Goal: Transaction & Acquisition: Purchase product/service

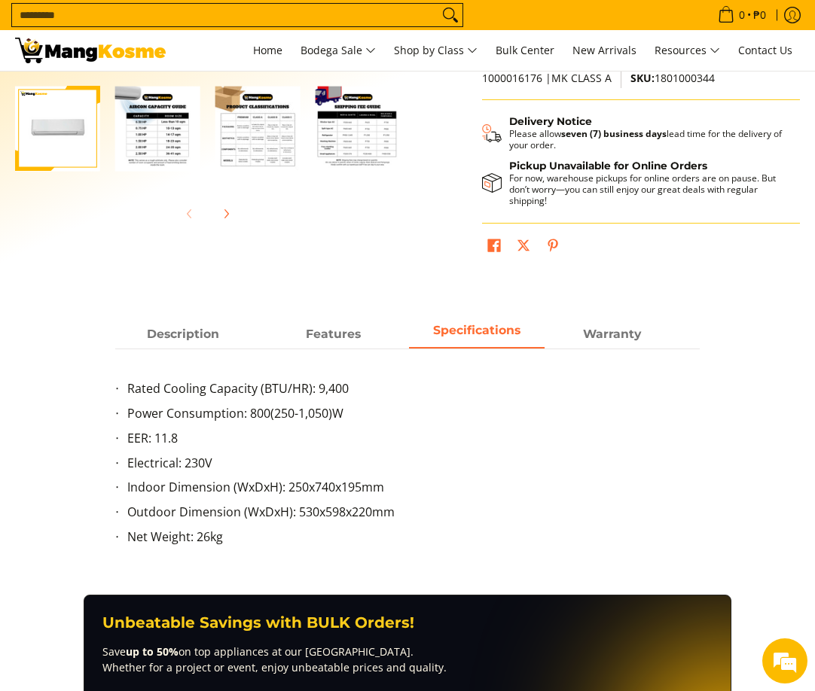
scroll to position [452, 0]
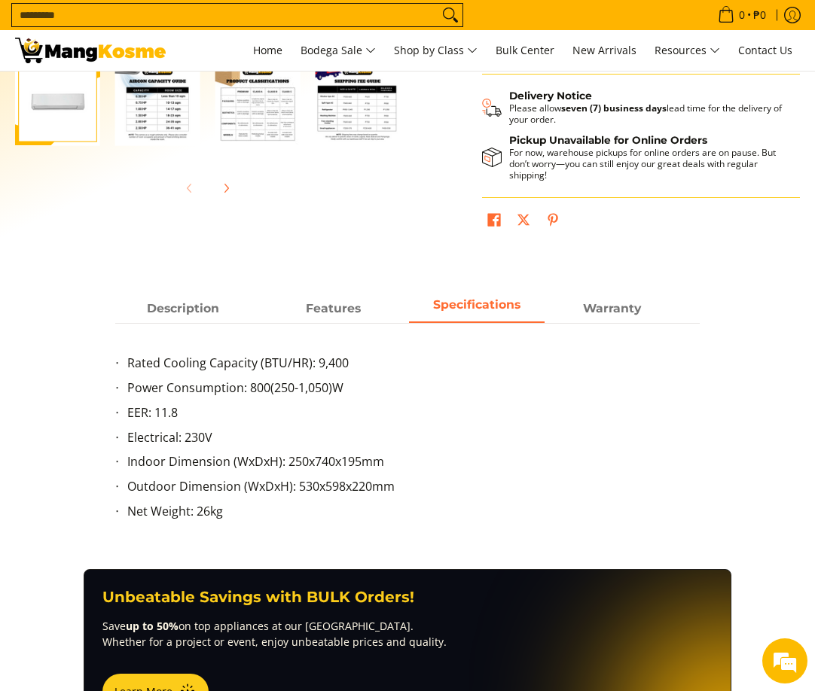
click at [245, 337] on div "Rated Cooling Capacity (BTU/HR): 9,400 Power Consumption: 800(250-1,050)W EER: …" at bounding box center [407, 431] width 585 height 216
click at [596, 295] on span "Warranty" at bounding box center [612, 308] width 136 height 27
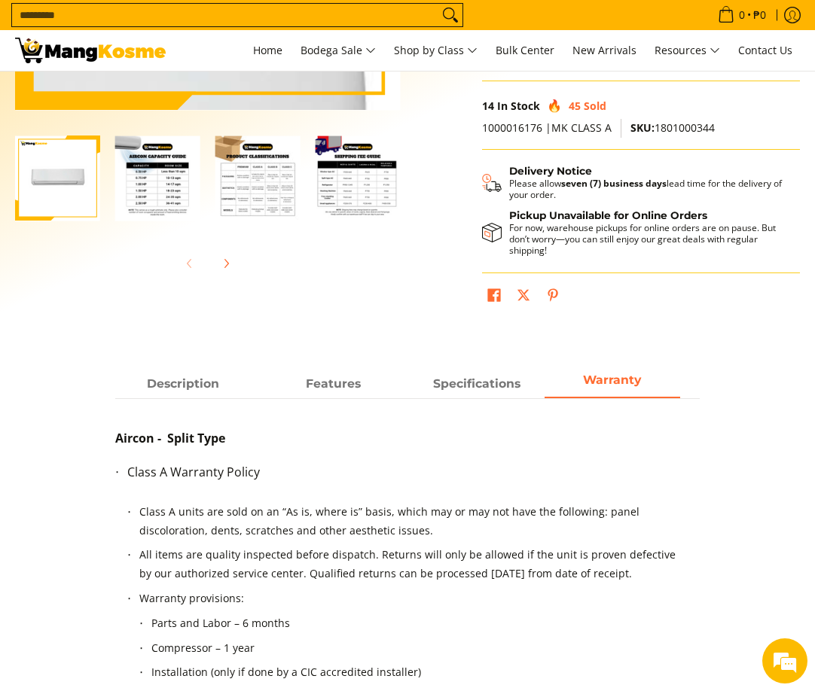
scroll to position [75, 0]
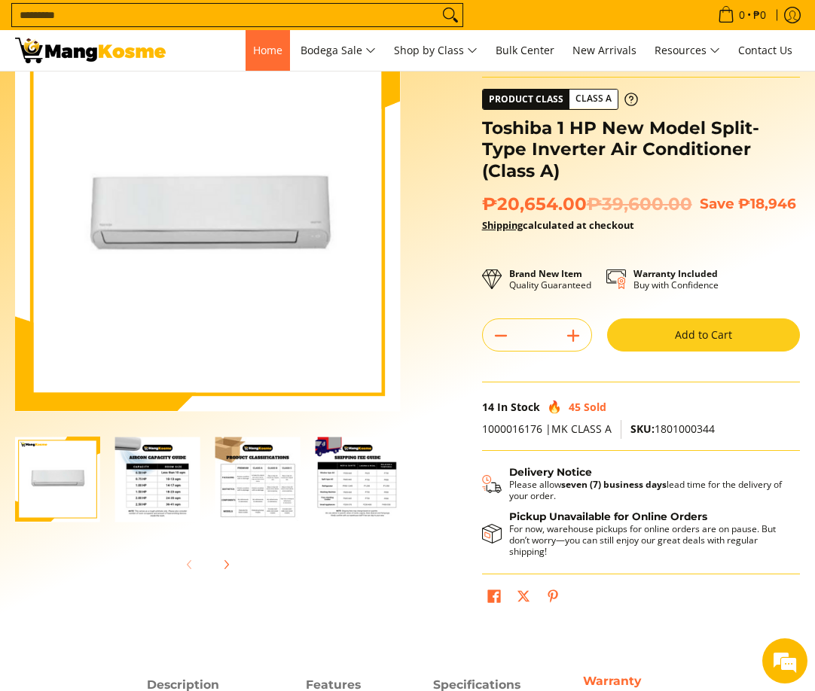
click at [254, 50] on span "Home" at bounding box center [267, 50] width 29 height 14
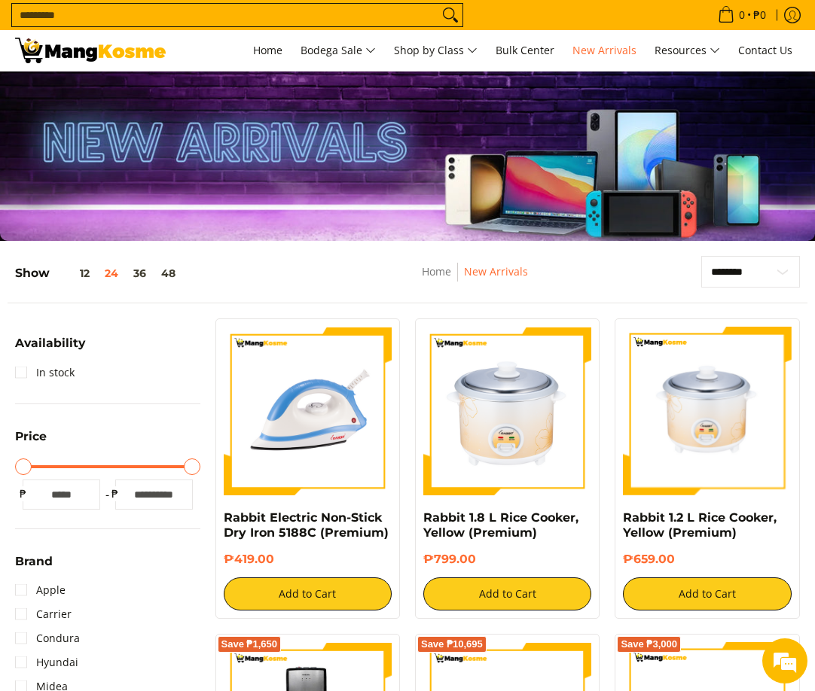
click at [205, 287] on div "Show 12 24 36 48" at bounding box center [178, 279] width 327 height 47
click at [297, 291] on div "Show 12 24 36 48" at bounding box center [178, 279] width 327 height 47
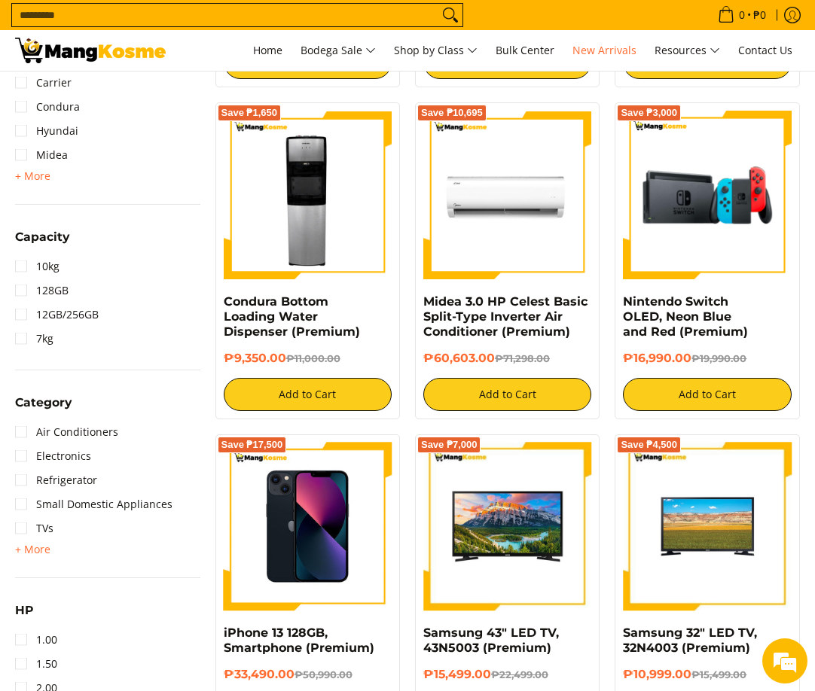
scroll to position [678, 0]
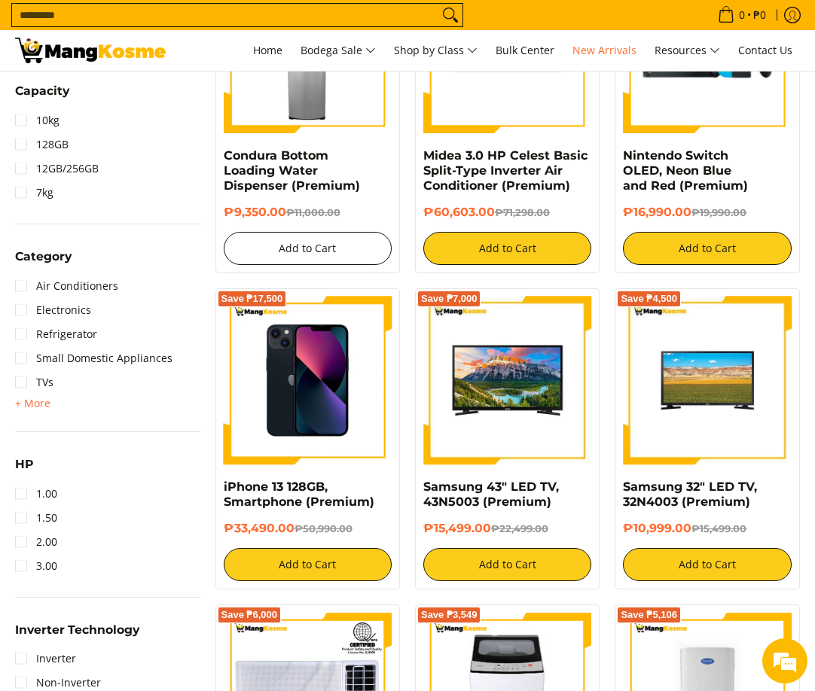
drag, startPoint x: 303, startPoint y: 262, endPoint x: 554, endPoint y: 291, distance: 252.5
click at [303, 262] on button "Add to Cart" at bounding box center [308, 248] width 168 height 33
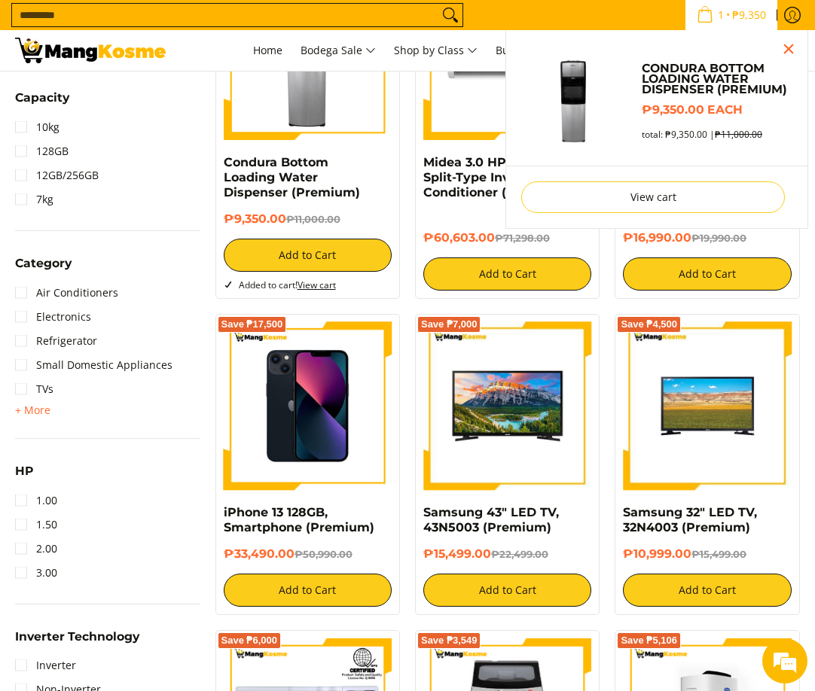
scroll to position [787, 0]
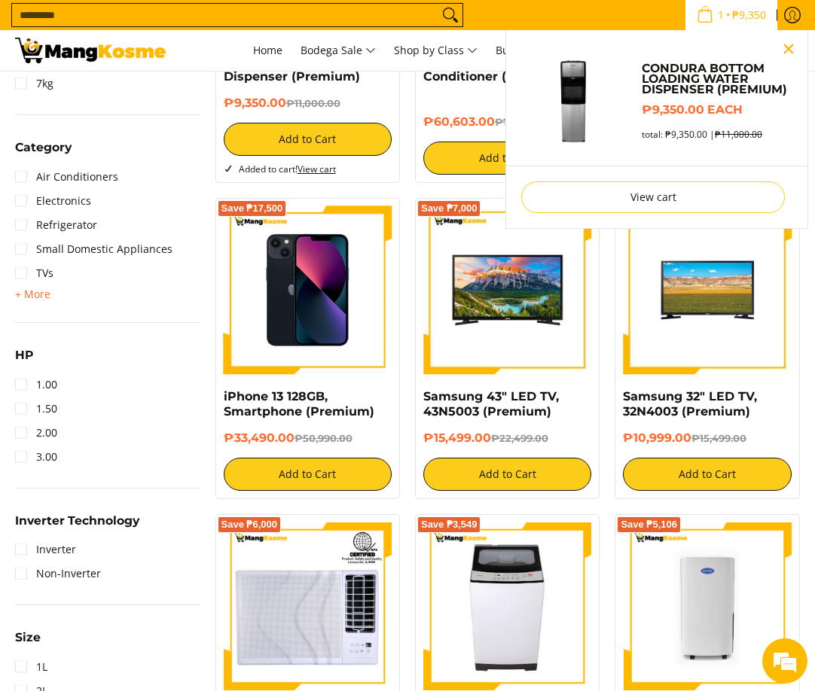
click at [787, 38] on button "Close pop up" at bounding box center [788, 49] width 23 height 23
click at [700, 17] on icon "Cart" at bounding box center [705, 14] width 17 height 17
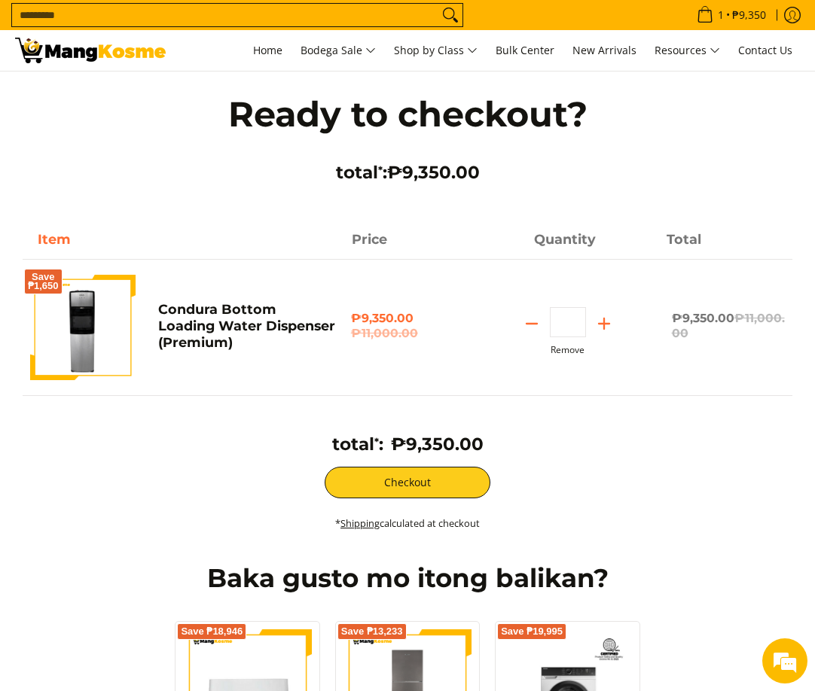
click at [574, 349] on button "Remove" at bounding box center [568, 350] width 34 height 11
type input "*"
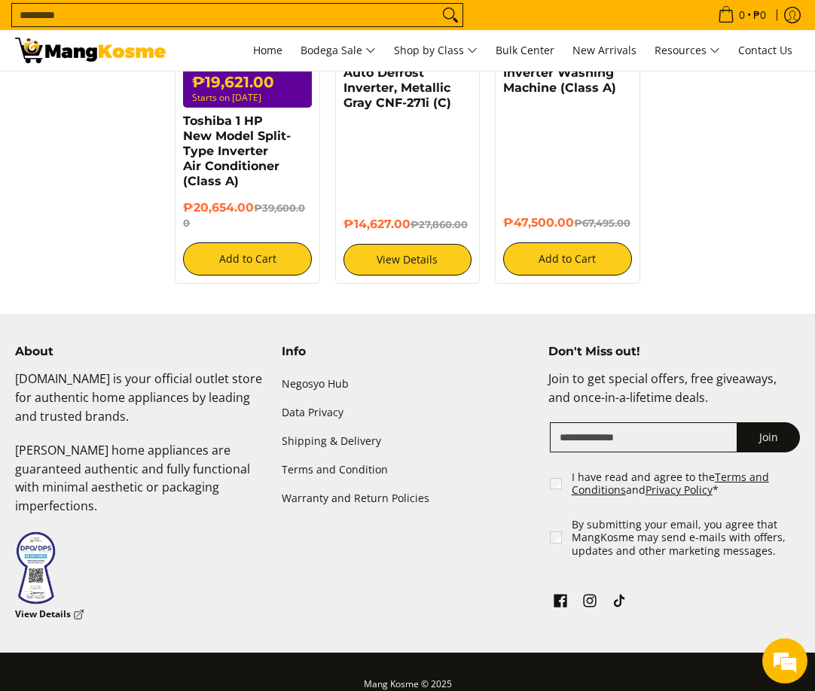
scroll to position [151, 0]
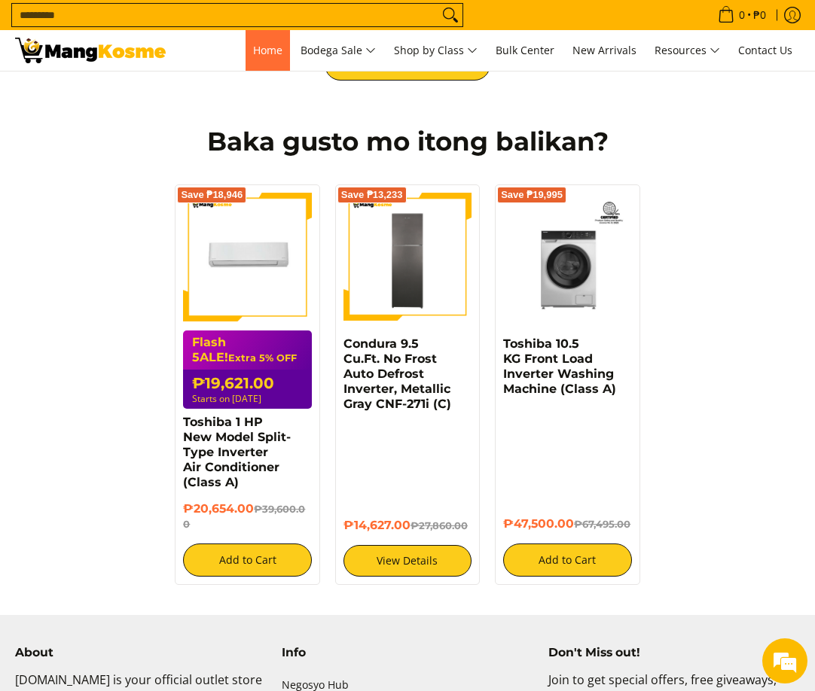
click at [267, 49] on span "Home" at bounding box center [267, 50] width 29 height 14
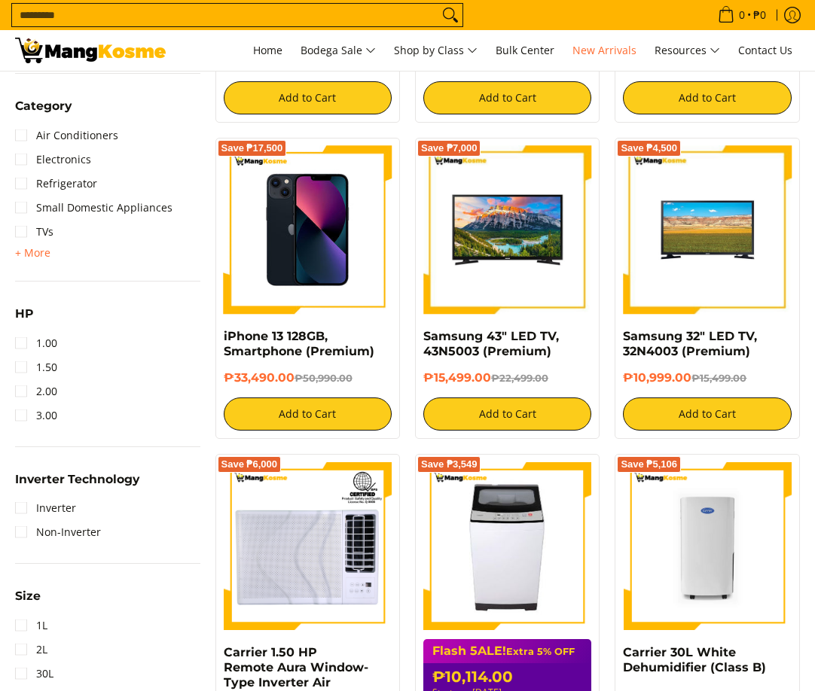
click at [216, 583] on div "Save ₱6,000 Carrier 1.50 HP Remote Aura Window-Type Inverter Air Conditioner (P…" at bounding box center [308, 644] width 200 height 380
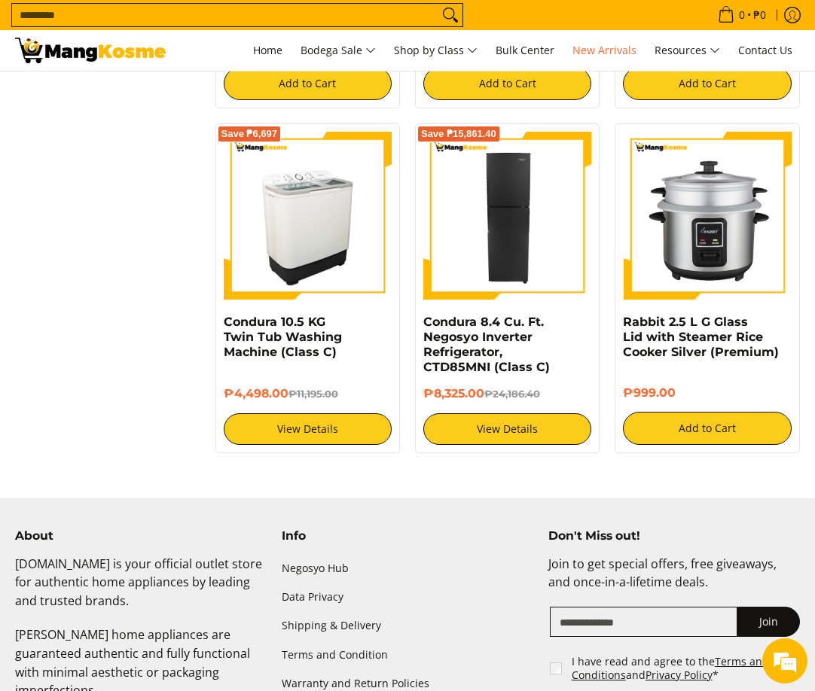
scroll to position [2483, 0]
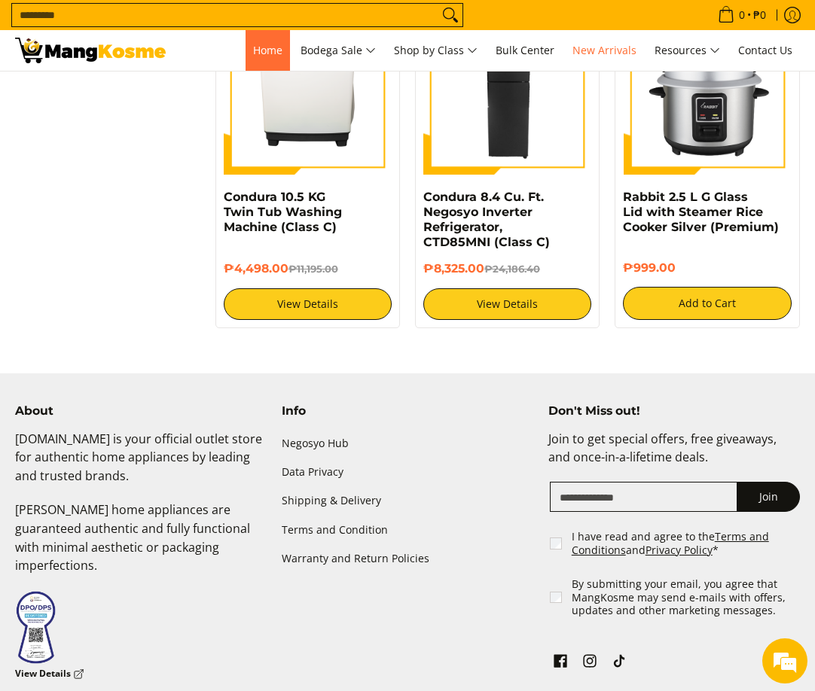
click at [268, 53] on span "Home" at bounding box center [267, 50] width 29 height 14
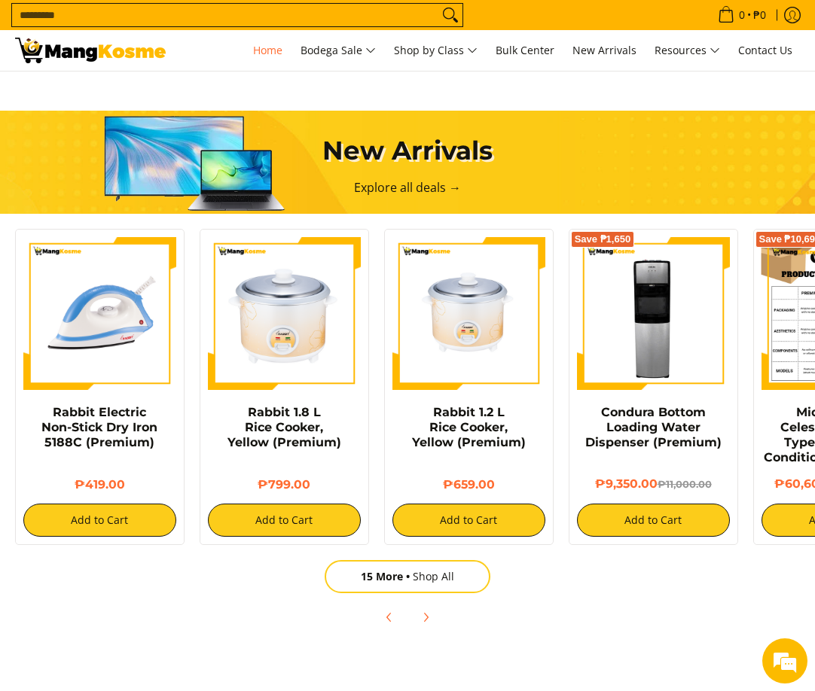
scroll to position [1050, 0]
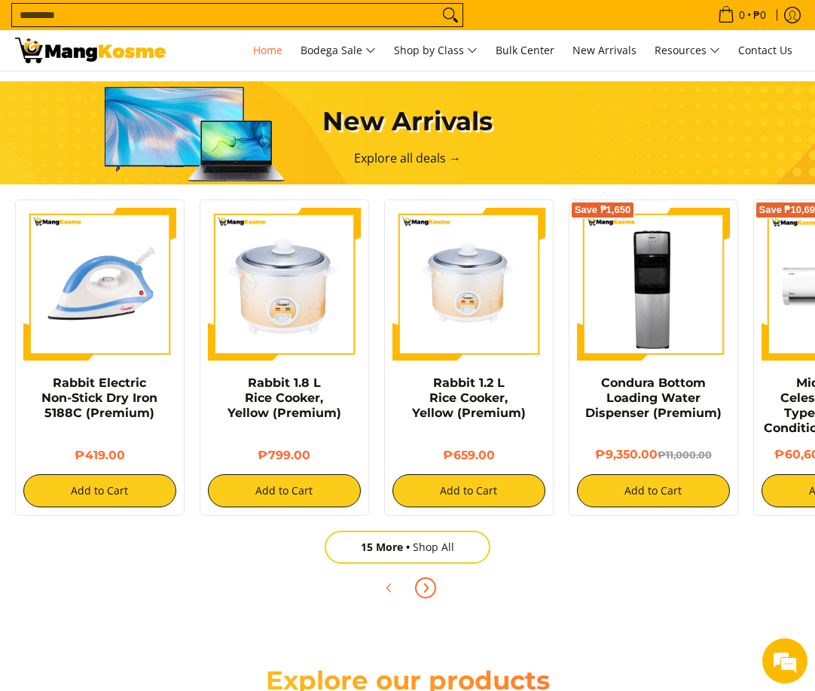
click at [429, 581] on span "Next" at bounding box center [425, 588] width 18 height 18
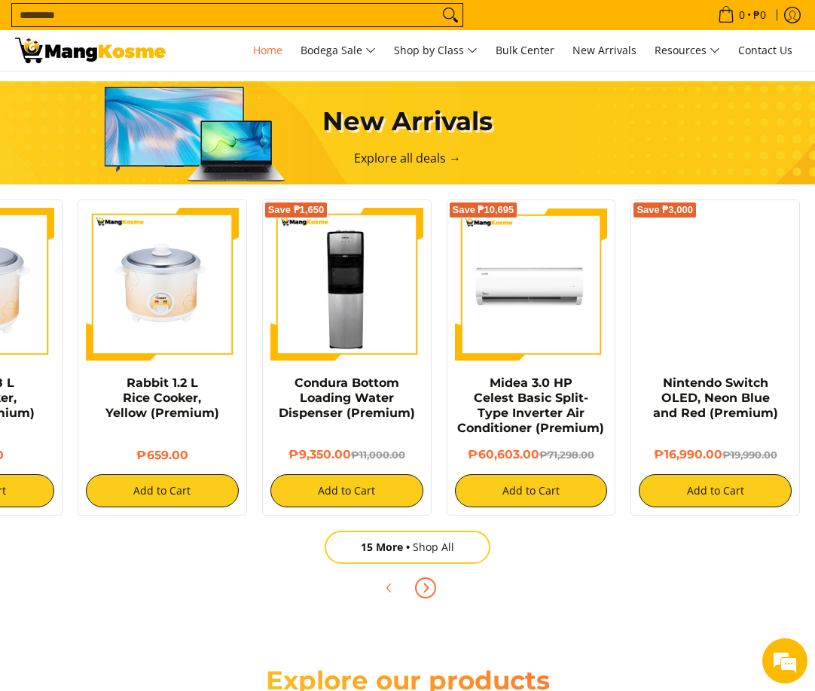
scroll to position [0, 0]
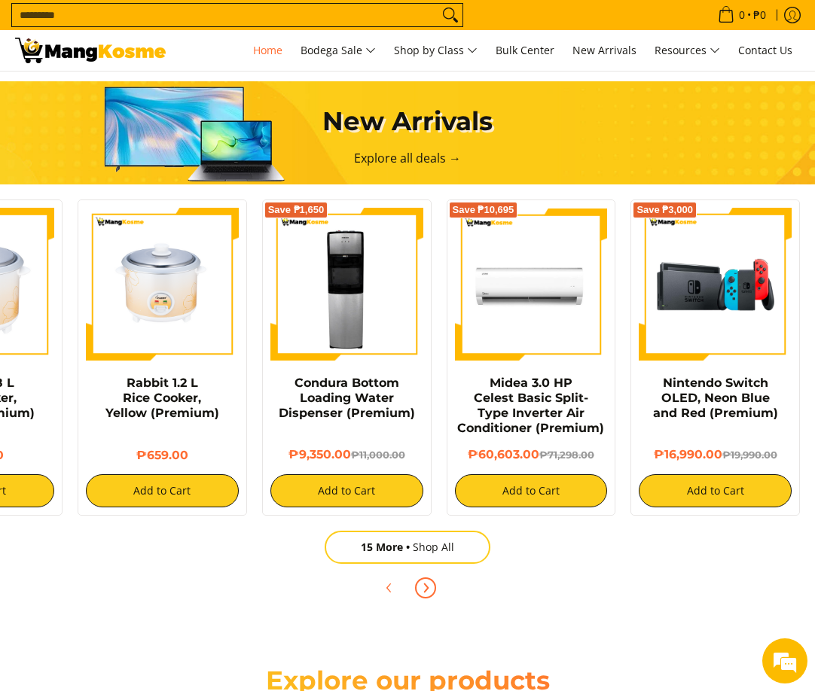
click at [429, 581] on span "Next" at bounding box center [425, 588] width 18 height 18
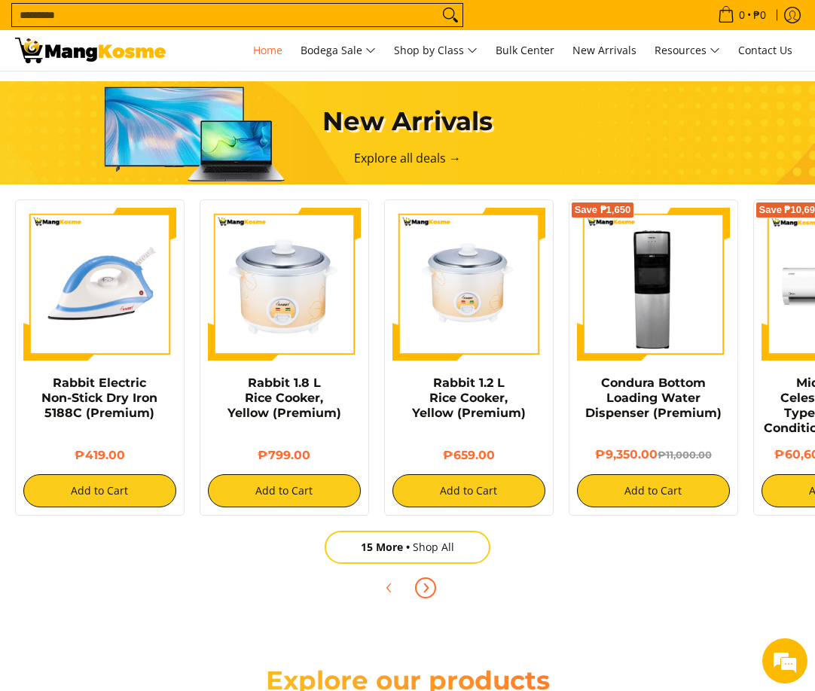
click at [429, 581] on span "Next" at bounding box center [425, 588] width 18 height 18
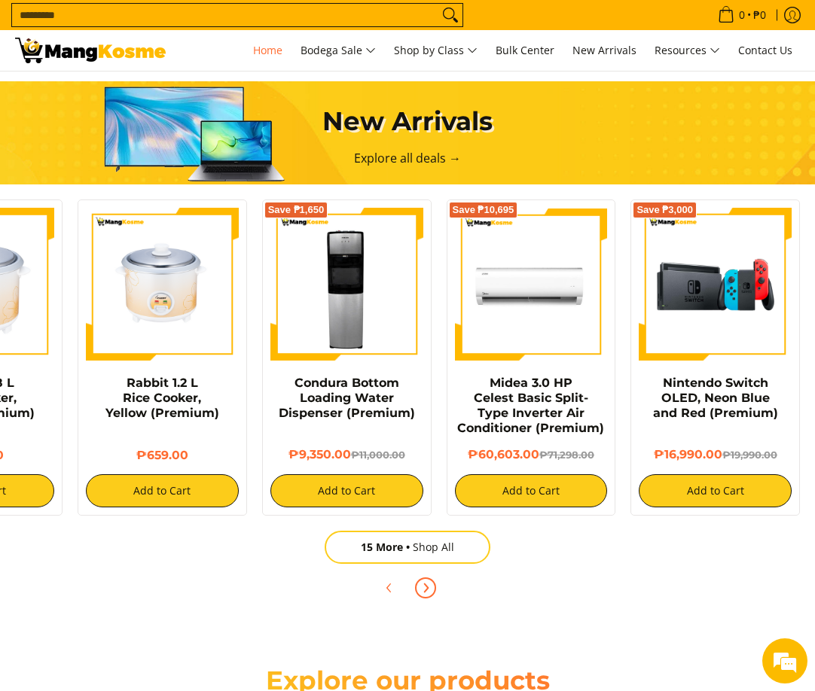
click at [429, 581] on span "Next" at bounding box center [425, 588] width 18 height 18
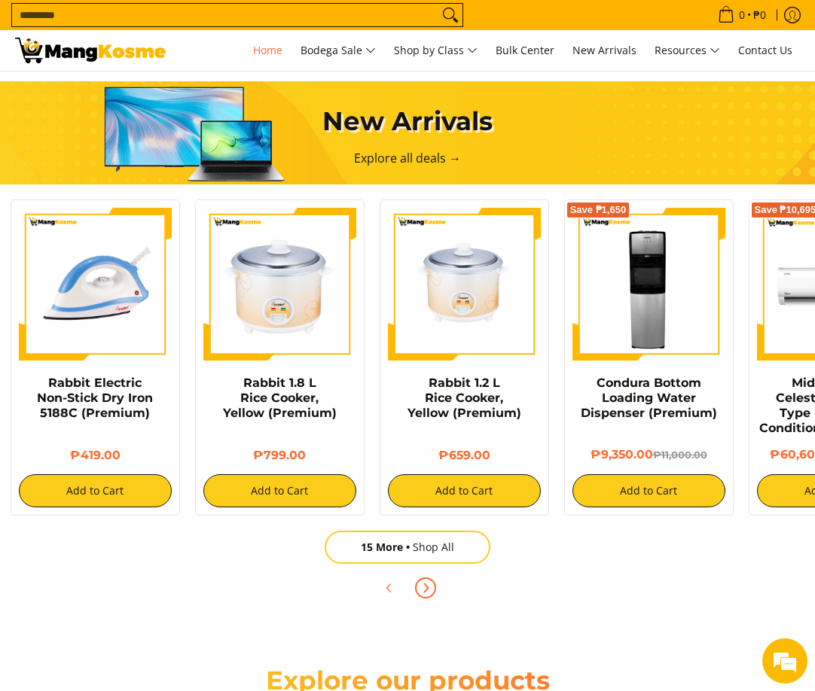
click at [429, 581] on span "Next" at bounding box center [425, 588] width 18 height 18
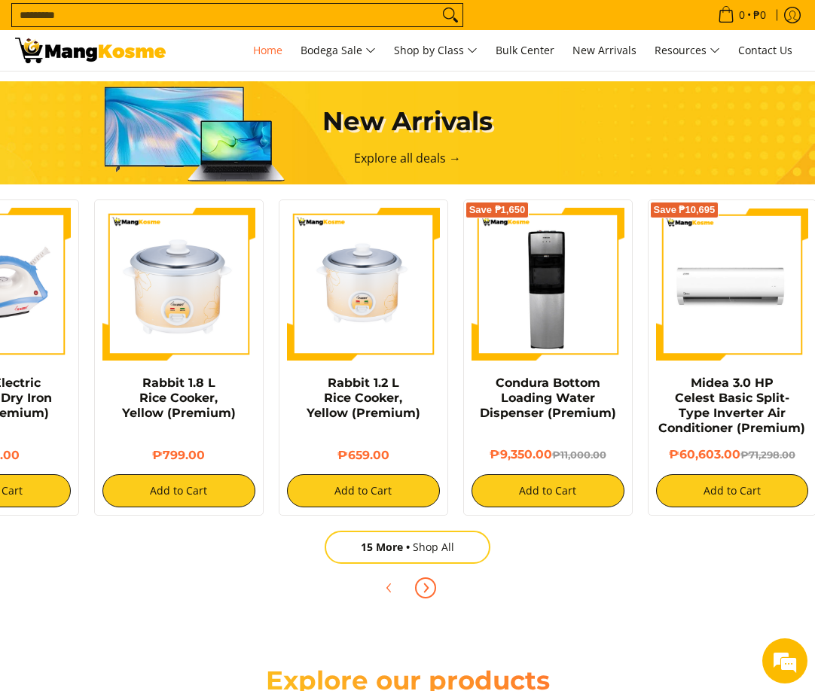
click at [429, 581] on span "Next" at bounding box center [425, 588] width 18 height 18
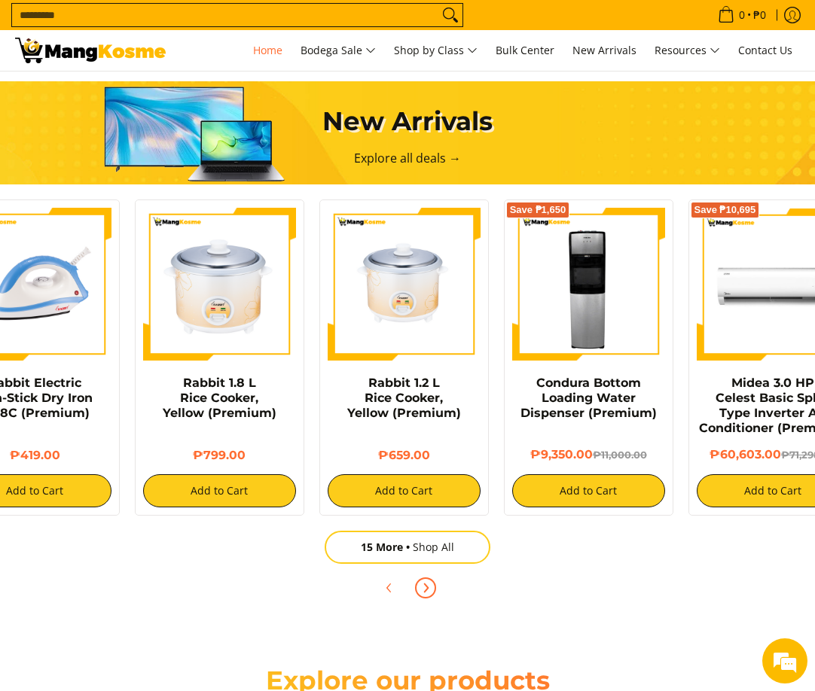
click at [429, 581] on span "Next" at bounding box center [425, 588] width 18 height 18
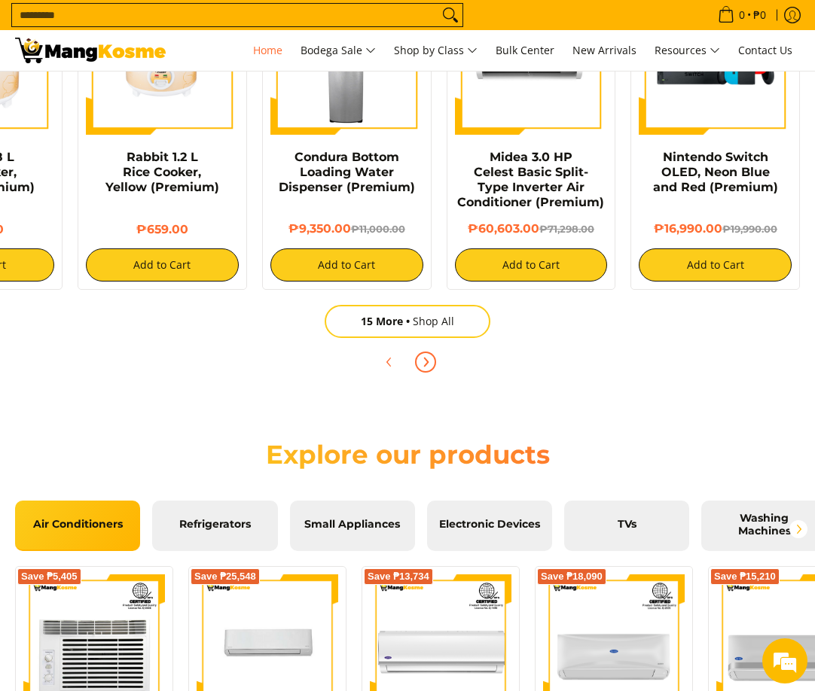
scroll to position [1577, 0]
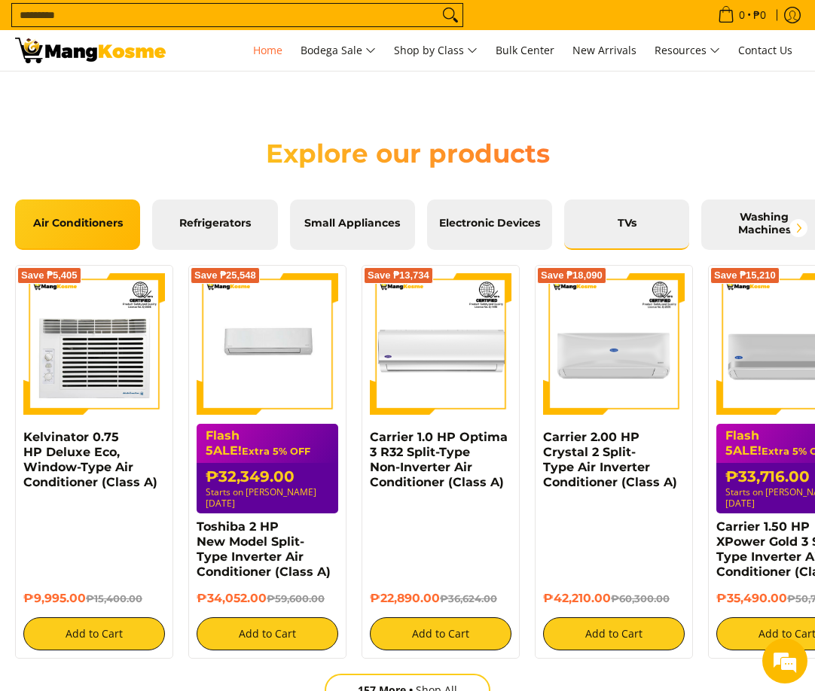
click at [630, 227] on span "TVs" at bounding box center [626, 224] width 102 height 14
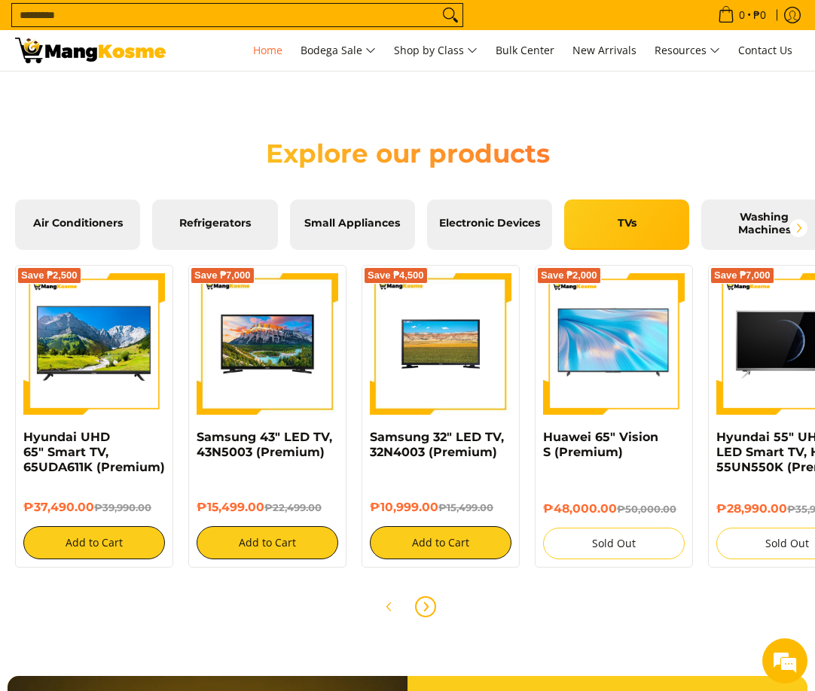
click at [423, 608] on icon "Next" at bounding box center [425, 607] width 12 height 12
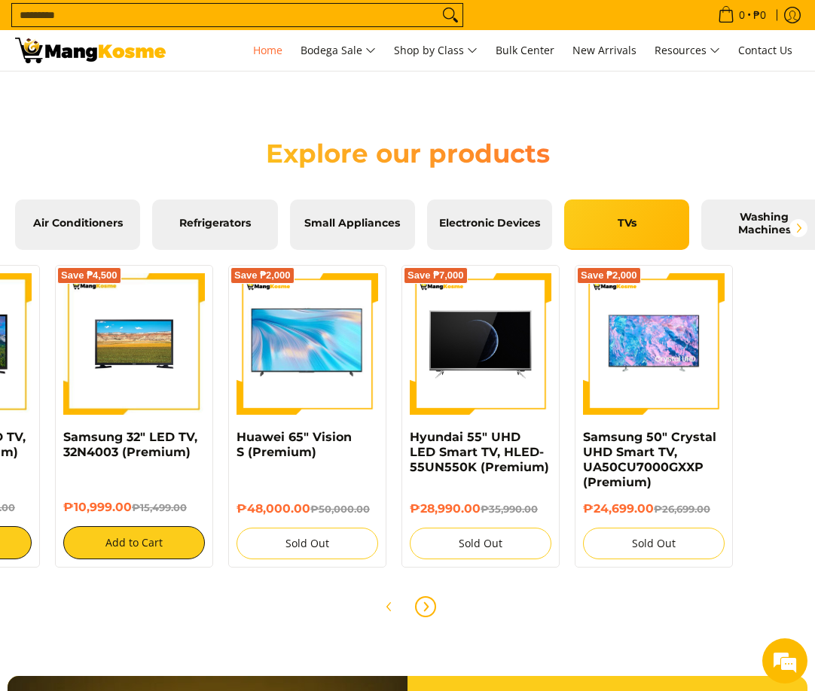
click at [423, 608] on icon "Next" at bounding box center [425, 607] width 12 height 12
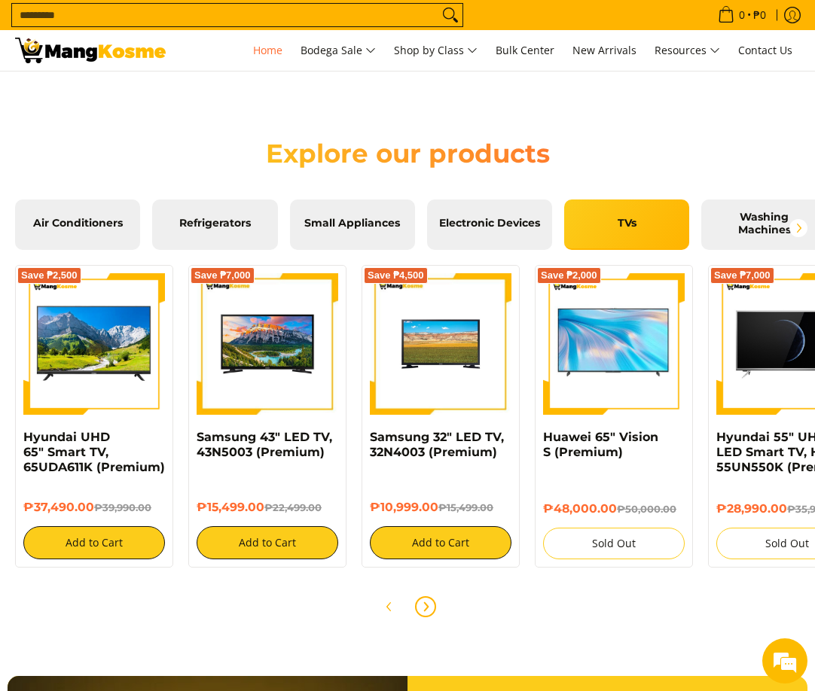
click at [423, 608] on icon "Next" at bounding box center [425, 607] width 12 height 12
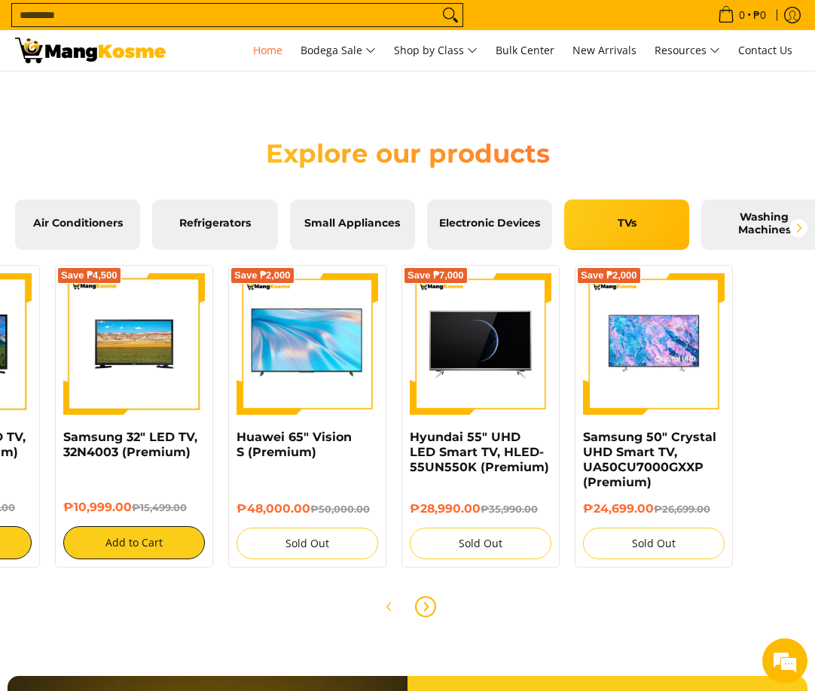
click at [423, 608] on icon "Next" at bounding box center [425, 607] width 12 height 12
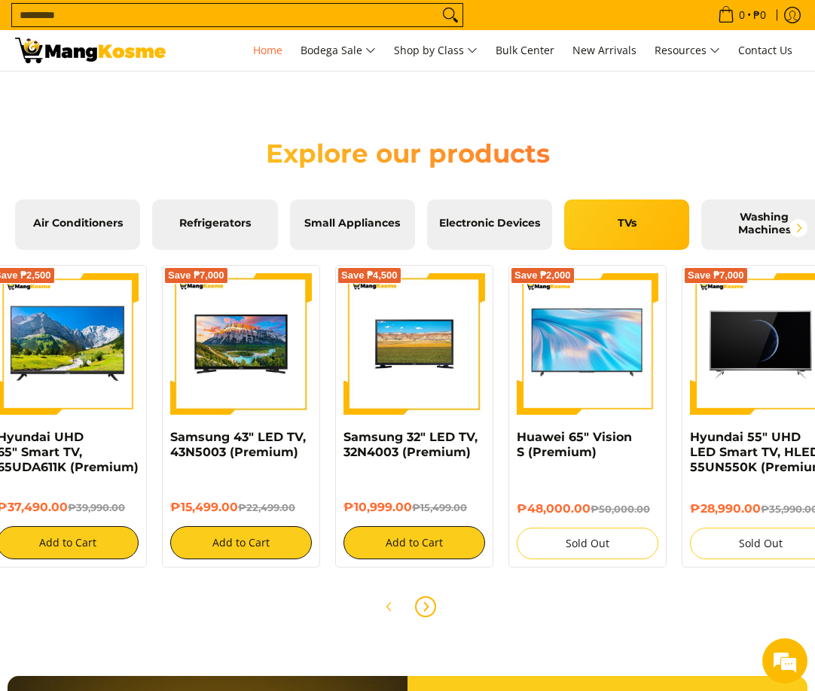
click at [423, 608] on icon "Next" at bounding box center [425, 607] width 12 height 12
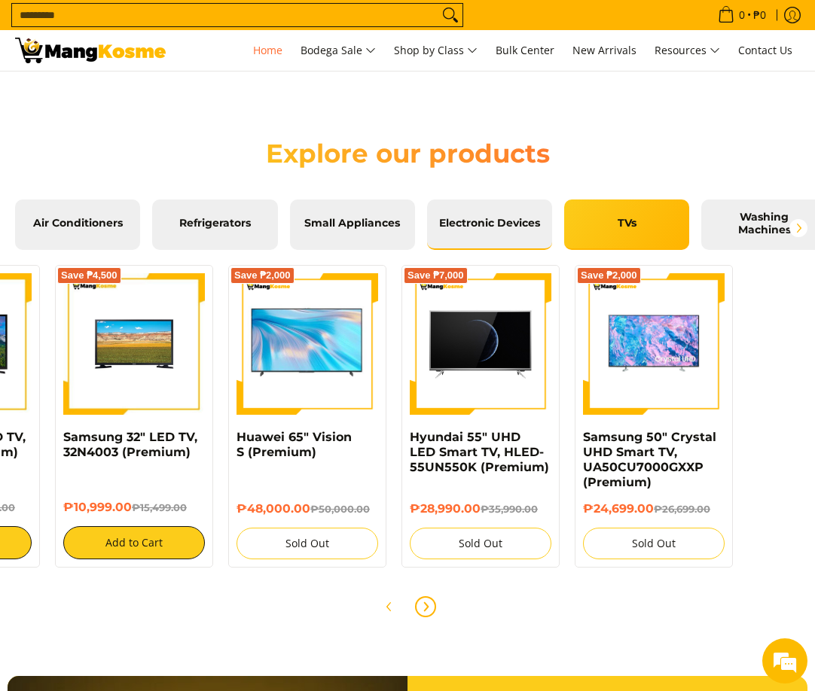
click at [475, 238] on link "Electronic Devices" at bounding box center [489, 225] width 125 height 50
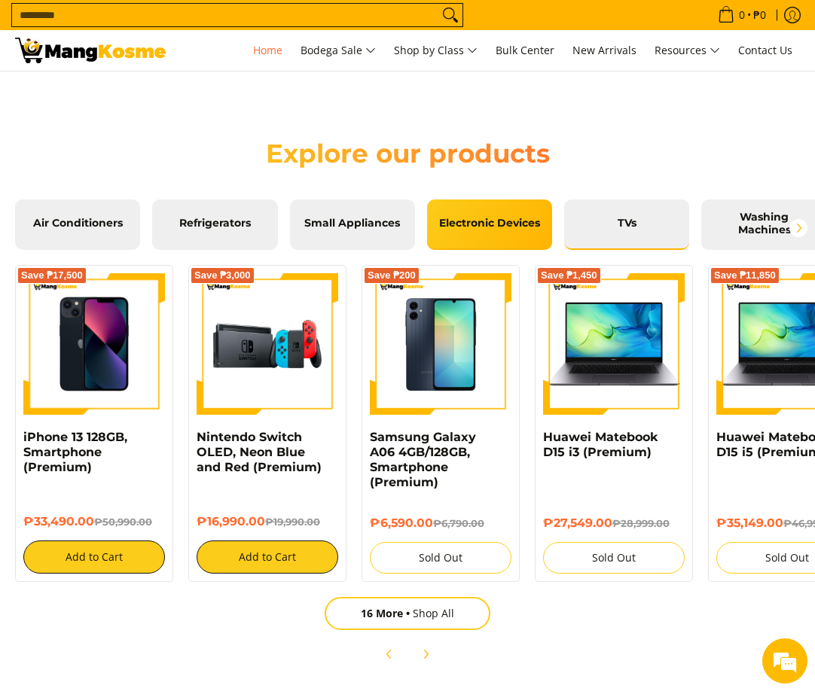
click at [609, 224] on span "TVs" at bounding box center [626, 224] width 102 height 14
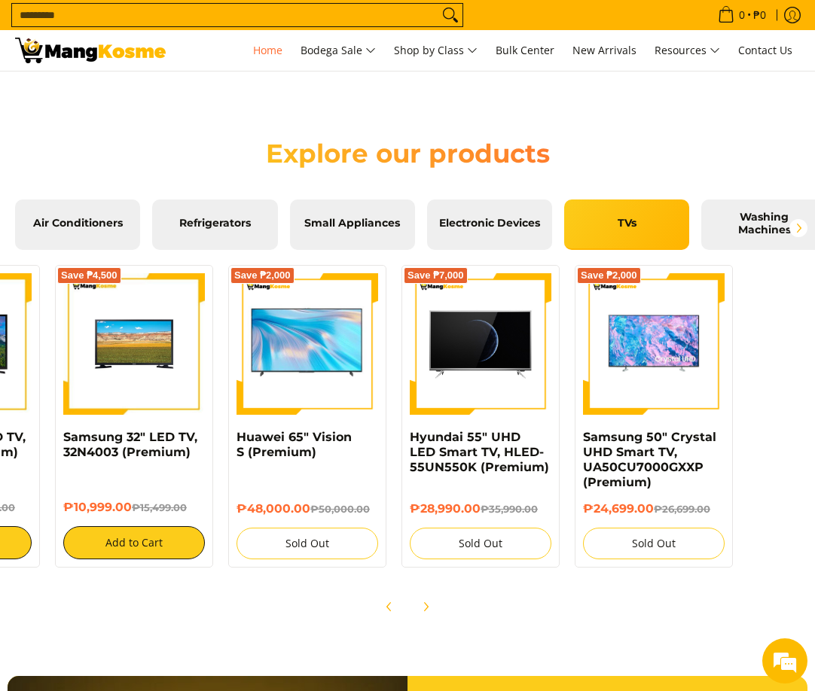
click at [487, 221] on span "Electronic Devices" at bounding box center [489, 224] width 102 height 14
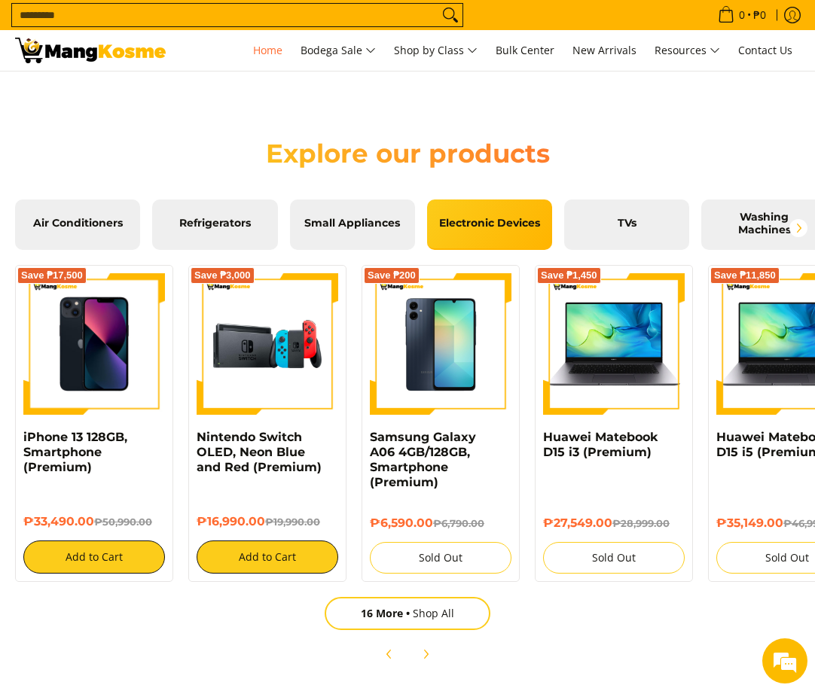
drag, startPoint x: 190, startPoint y: 165, endPoint x: 358, endPoint y: 261, distance: 193.6
click at [190, 165] on div "Explore our products" at bounding box center [408, 157] width 800 height 69
click at [366, 221] on span "Small Appliances" at bounding box center [352, 224] width 102 height 14
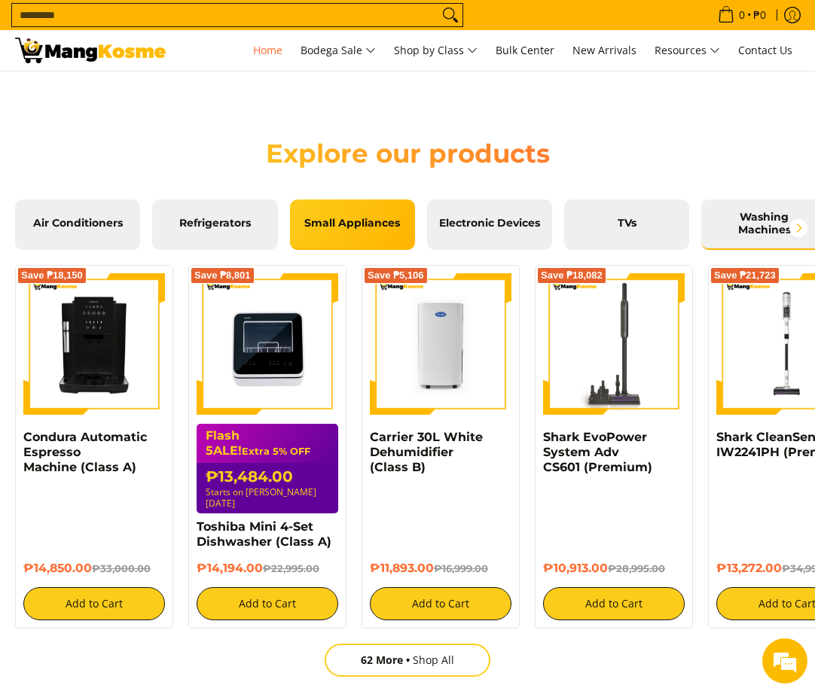
click at [765, 229] on span "Washing Machines" at bounding box center [763, 224] width 102 height 26
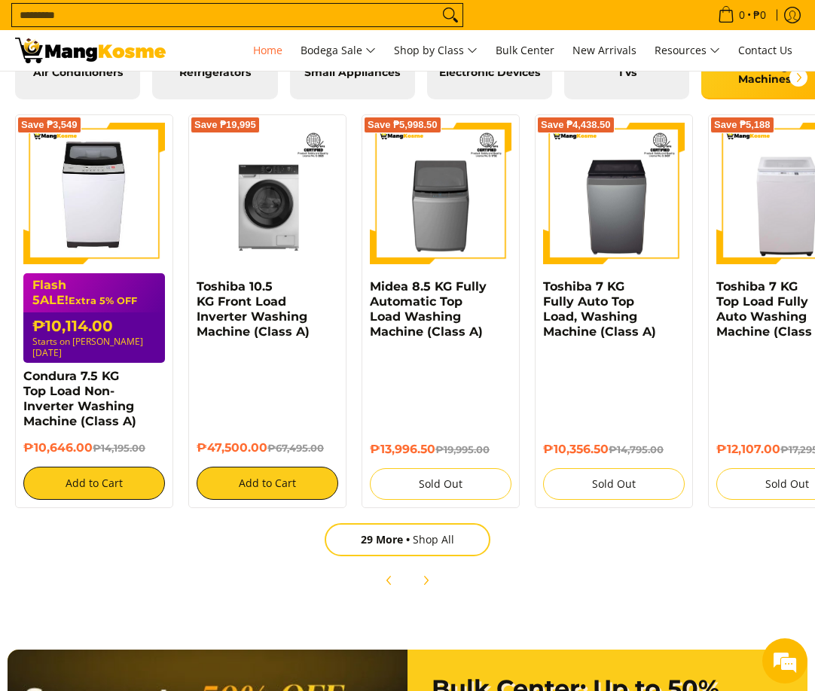
scroll to position [1652, 0]
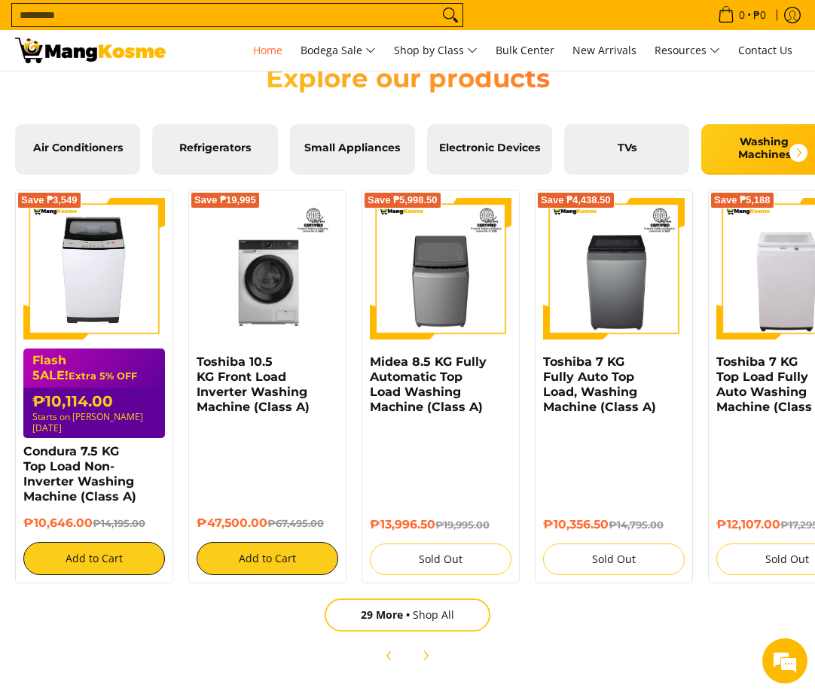
click at [101, 525] on div "₱10,646.00 ₱14,195.00" at bounding box center [94, 529] width 142 height 27
click at [102, 503] on div "Condura 7.5 KG Top Load Non-Inverter Washing Machine (Class A)" at bounding box center [94, 480] width 142 height 72
click at [108, 475] on link "Condura 7.5 KG Top Load Non-Inverter Washing Machine (Class A)" at bounding box center [79, 473] width 113 height 59
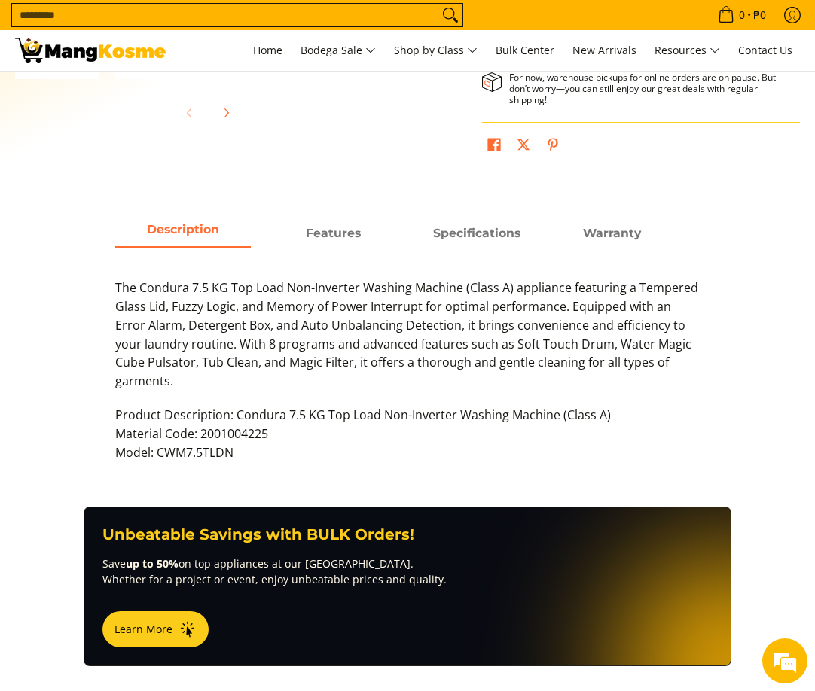
click at [346, 364] on p "The Condura 7.5 KG Top Load Non-Inverter Washing Machine (Class A) appliance fe…" at bounding box center [407, 342] width 585 height 127
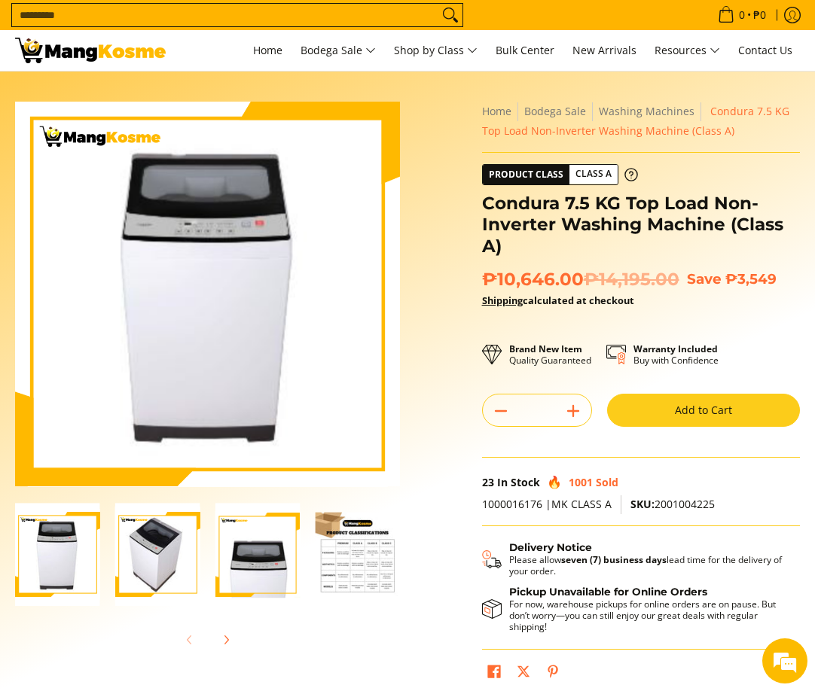
click at [172, 587] on img "Condura 7.5 KG Top Load Non-Inverter Washing Machine (Class A)-2" at bounding box center [157, 555] width 85 height 104
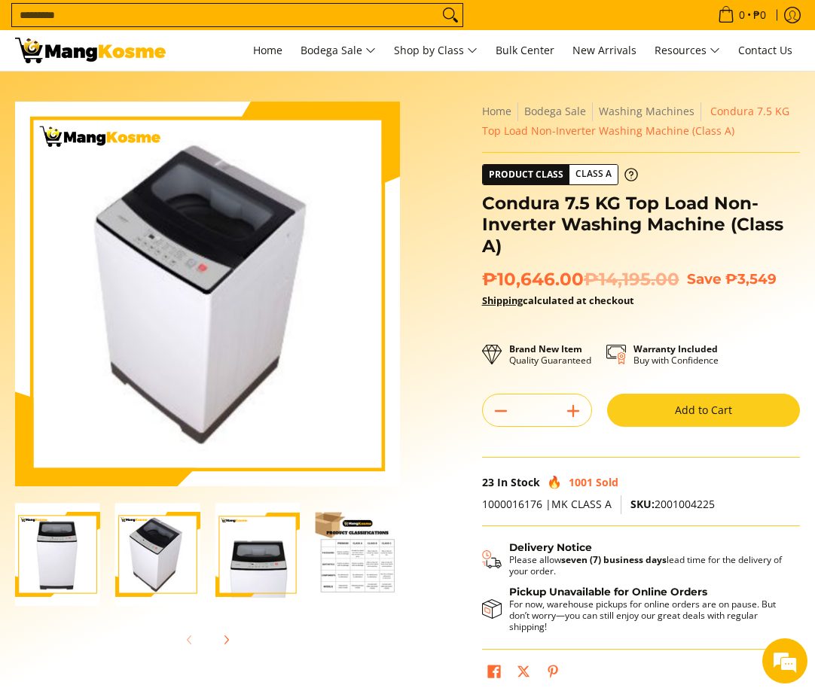
click at [245, 529] on img "Condura 7.5 KG Top Load Non-Inverter Washing Machine (Class A)-3" at bounding box center [257, 555] width 85 height 104
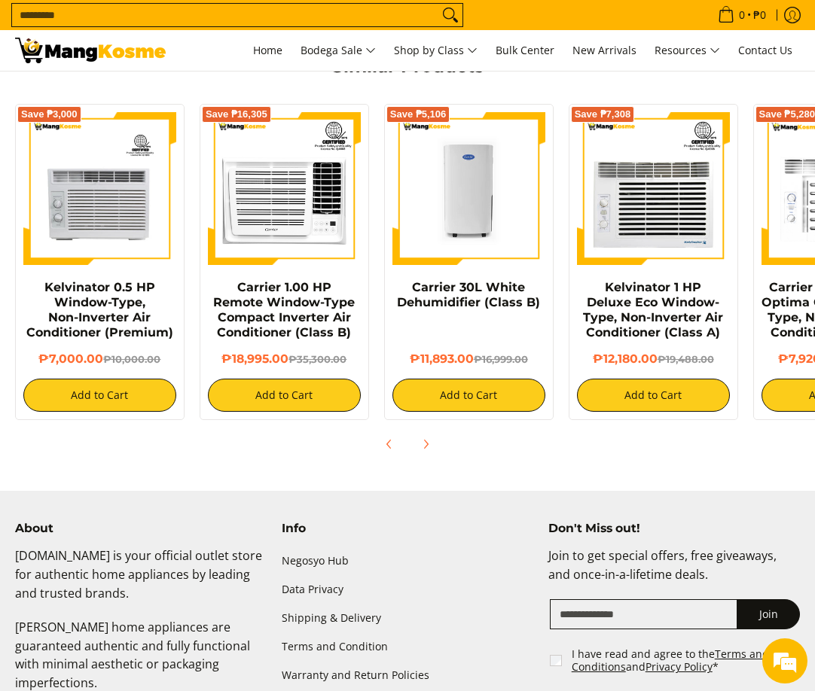
scroll to position [1070, 0]
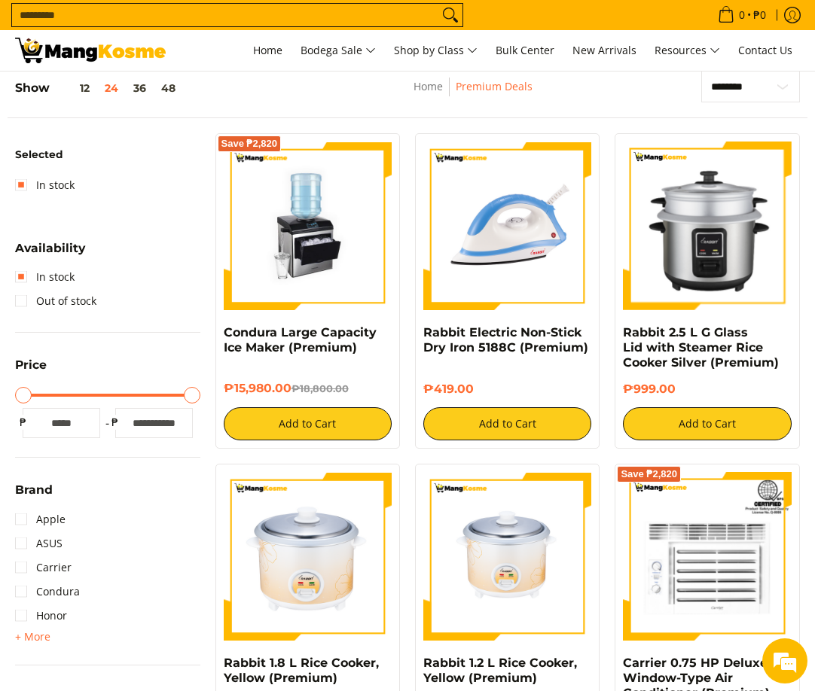
scroll to position [335, 0]
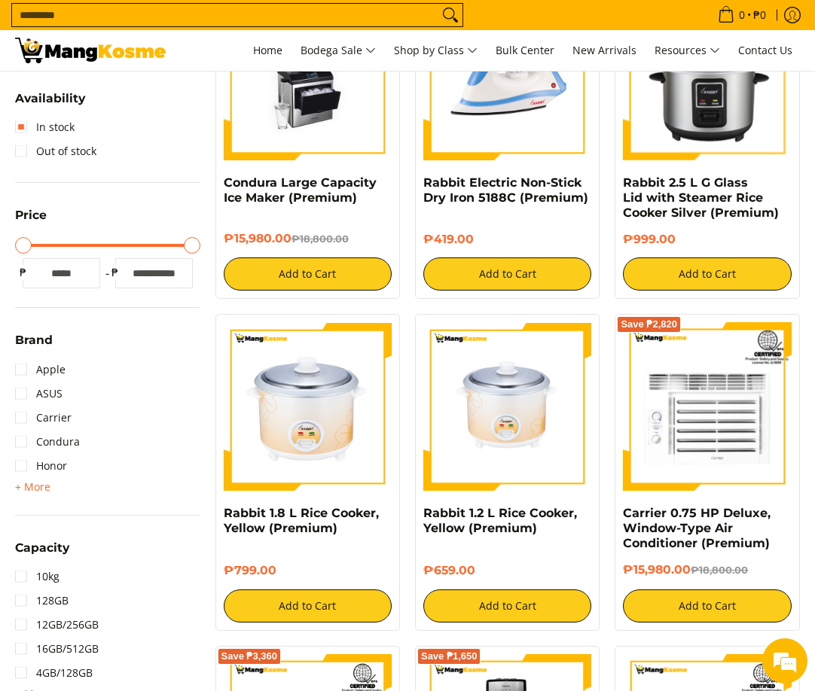
drag, startPoint x: 171, startPoint y: 45, endPoint x: 528, endPoint y: 227, distance: 400.5
click at [171, 45] on div at bounding box center [98, 50] width 166 height 41
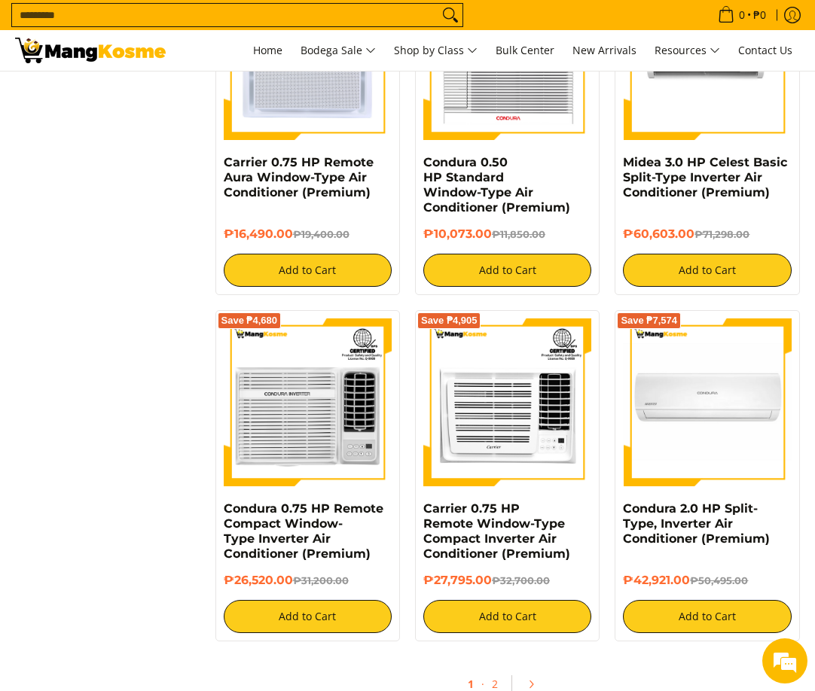
scroll to position [2444, 0]
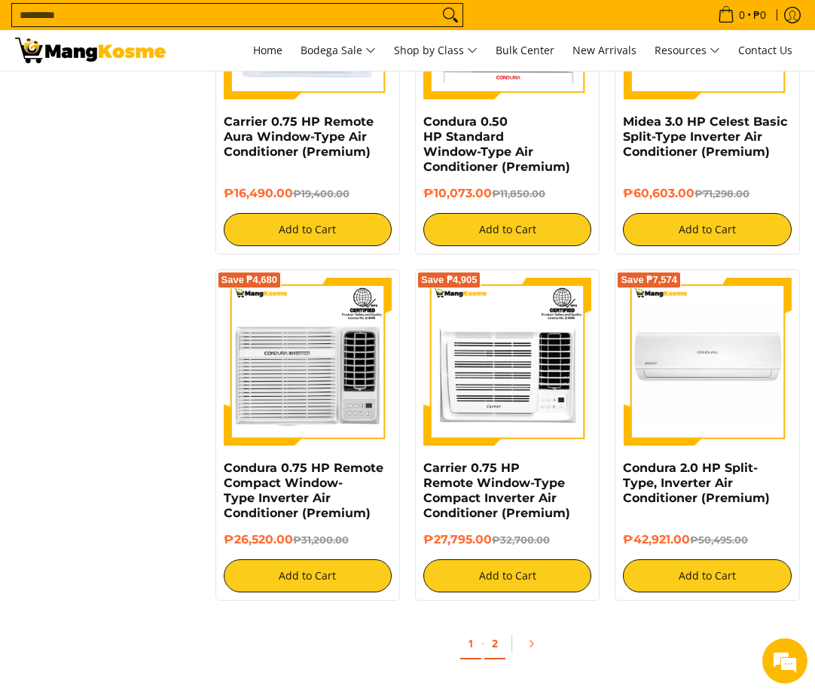
click at [493, 635] on link "2" at bounding box center [494, 644] width 21 height 31
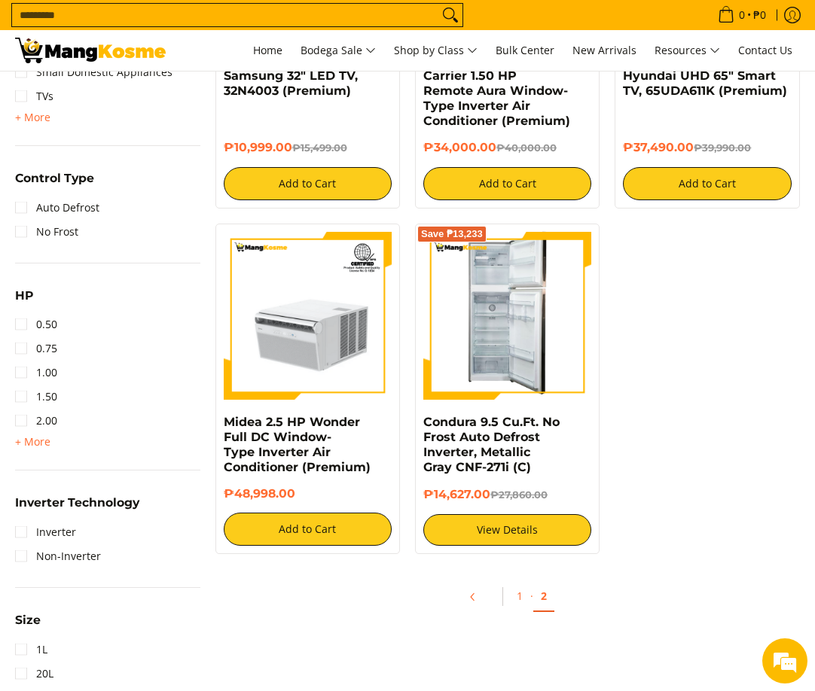
scroll to position [1127, 0]
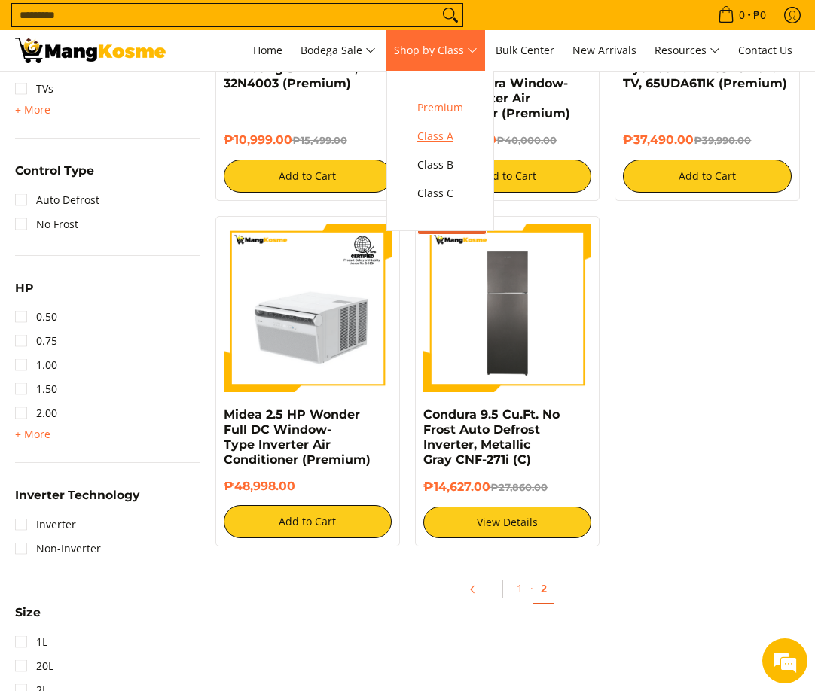
click at [442, 137] on span "Class A" at bounding box center [440, 136] width 46 height 19
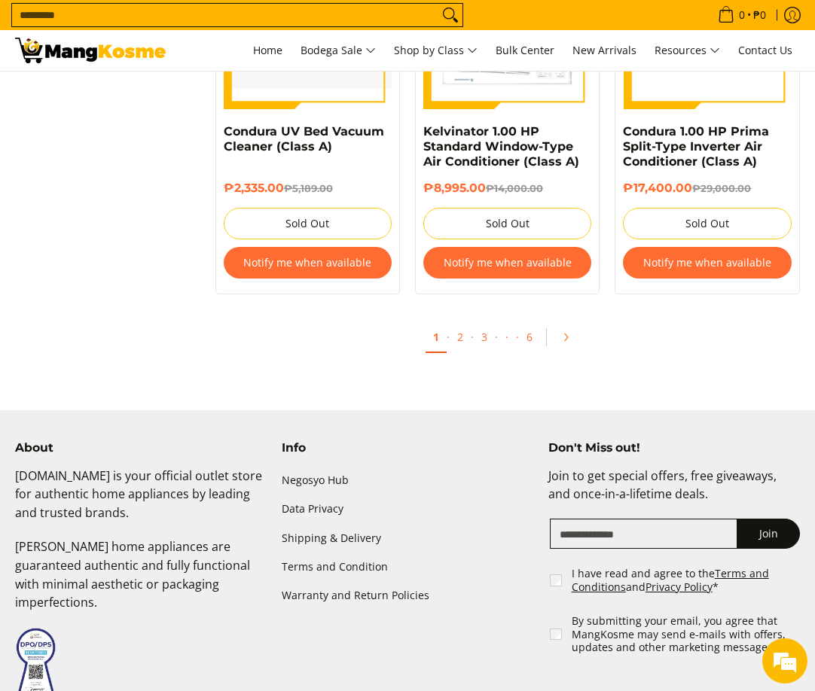
scroll to position [3085, 0]
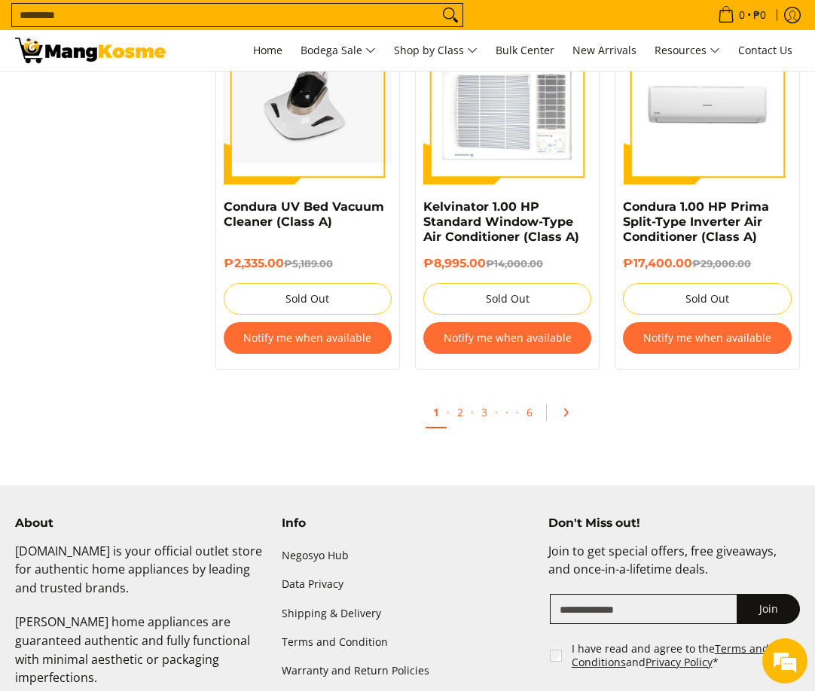
click at [570, 407] on link "Pagination" at bounding box center [571, 413] width 36 height 26
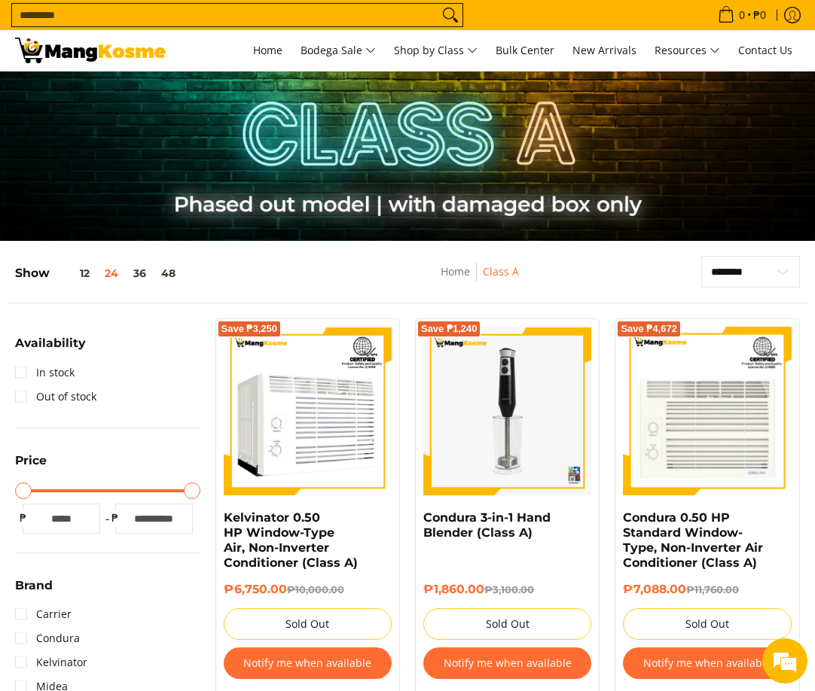
click at [256, 273] on div "Show 12 24 36 48" at bounding box center [191, 279] width 352 height 47
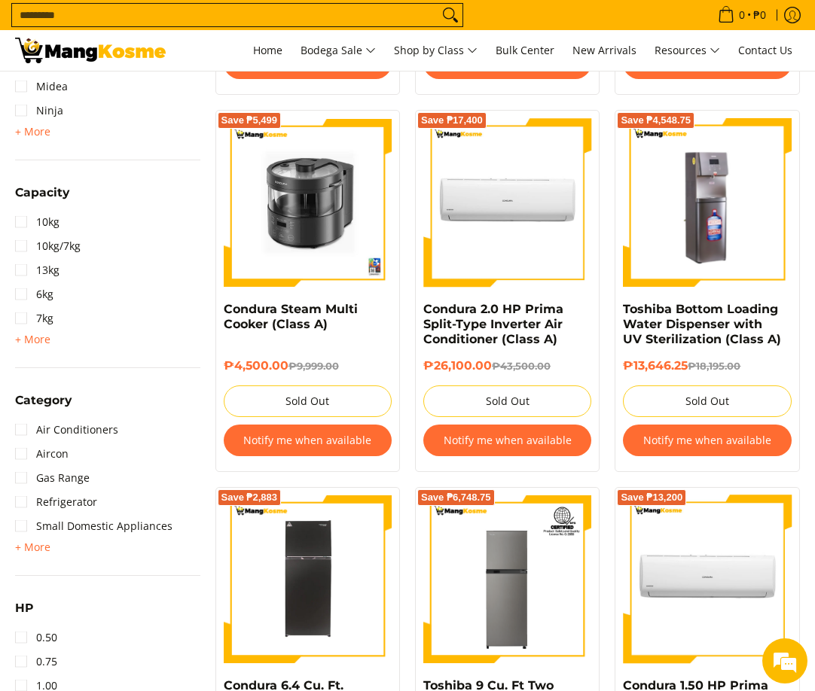
click at [257, 487] on div "Save ₱2,883 Condura 6.4 Cu. Ft. No Frost Inverter Refrigerator, Dark Inox, CNF1…" at bounding box center [307, 675] width 185 height 377
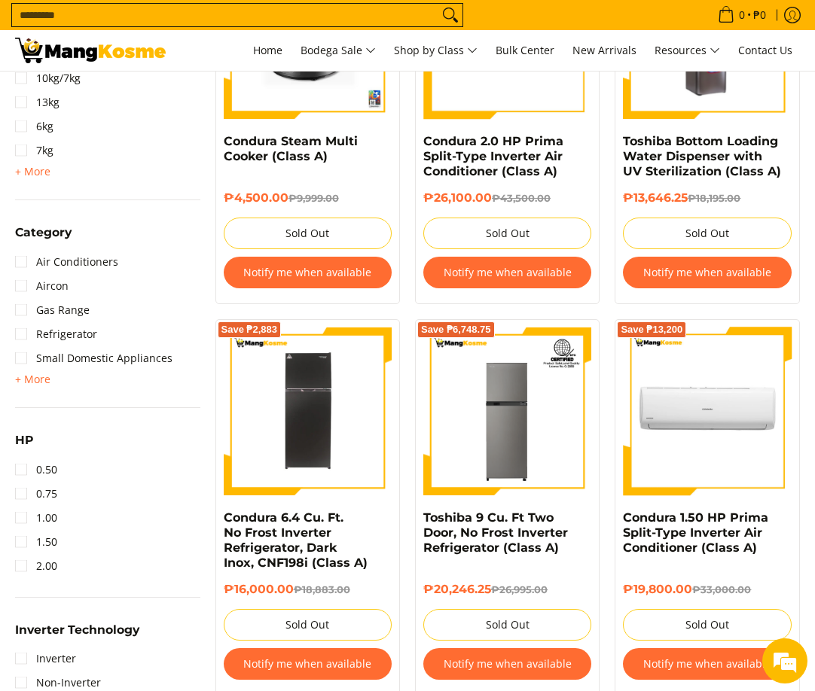
scroll to position [826, 0]
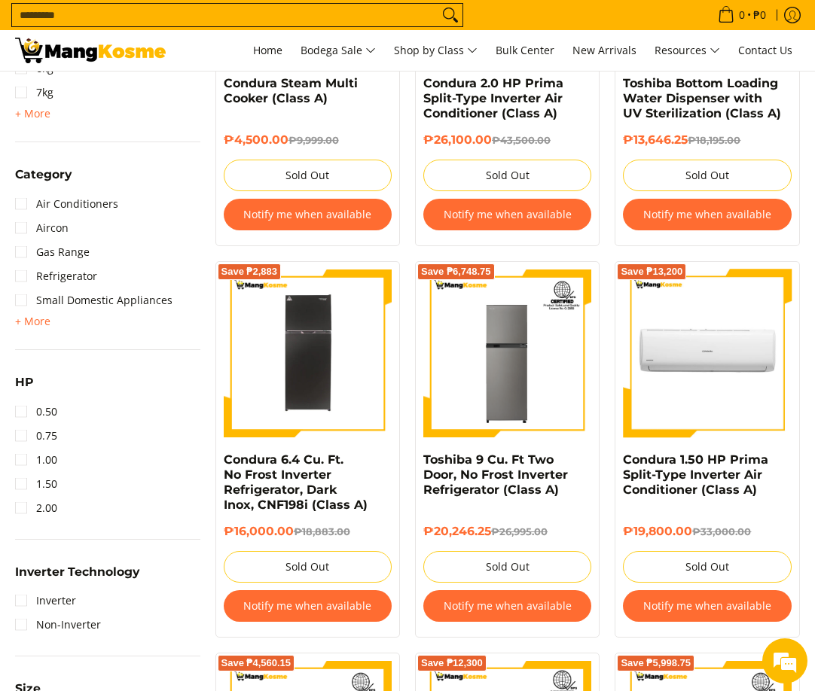
drag, startPoint x: 182, startPoint y: 668, endPoint x: 343, endPoint y: 593, distance: 177.9
click at [182, 668] on div "Availability In stock Out of stock Price Minimum Price Maximum Price Minimum Pr…" at bounding box center [108, 388] width 200 height 1792
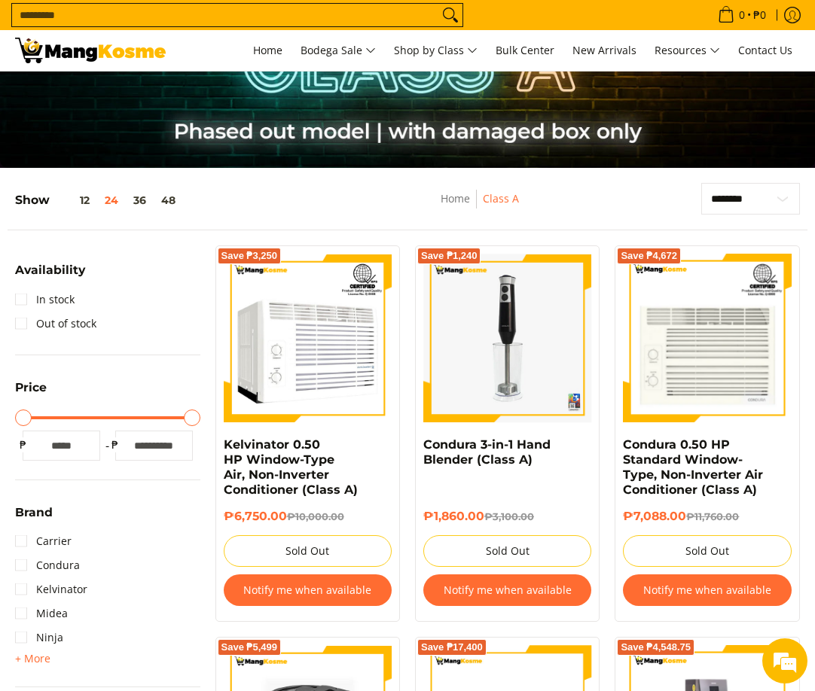
scroll to position [0, 0]
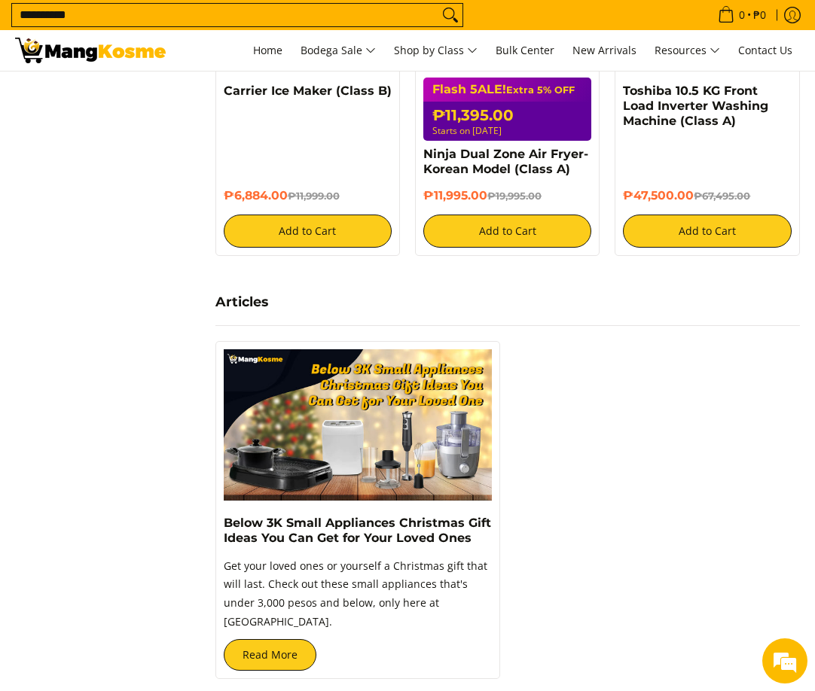
scroll to position [1506, 0]
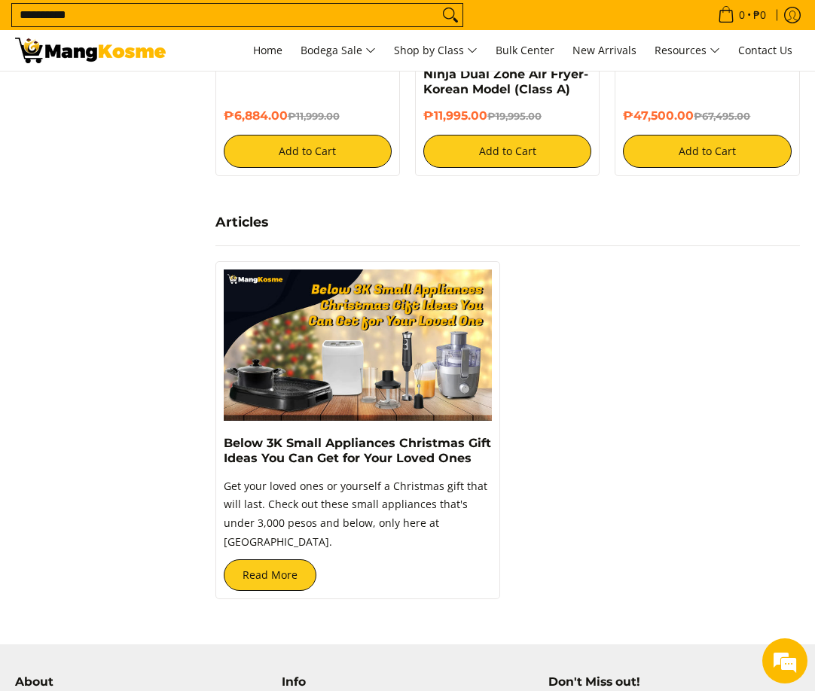
click at [231, 12] on input "**********" at bounding box center [225, 15] width 426 height 23
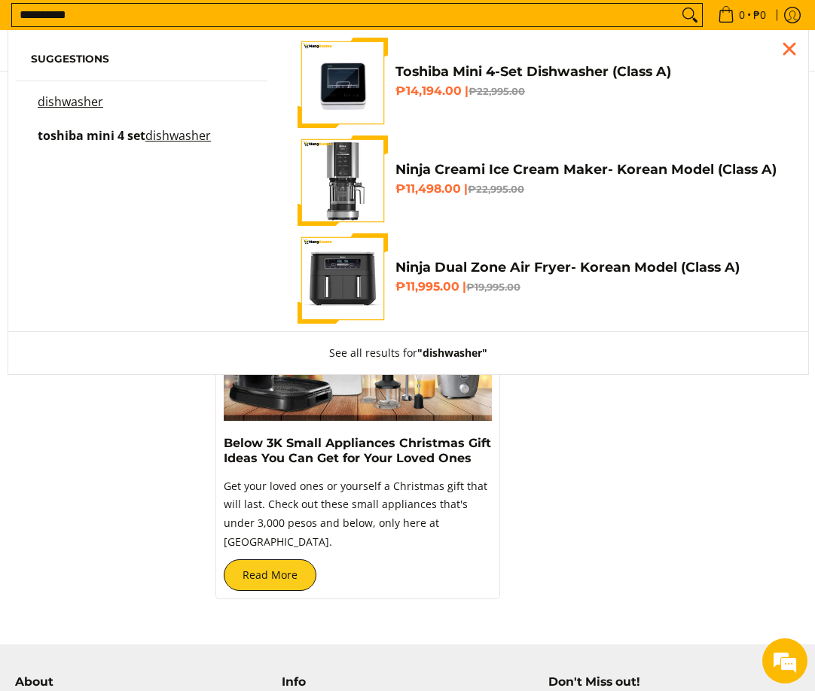
click at [231, 12] on input "**********" at bounding box center [345, 15] width 666 height 23
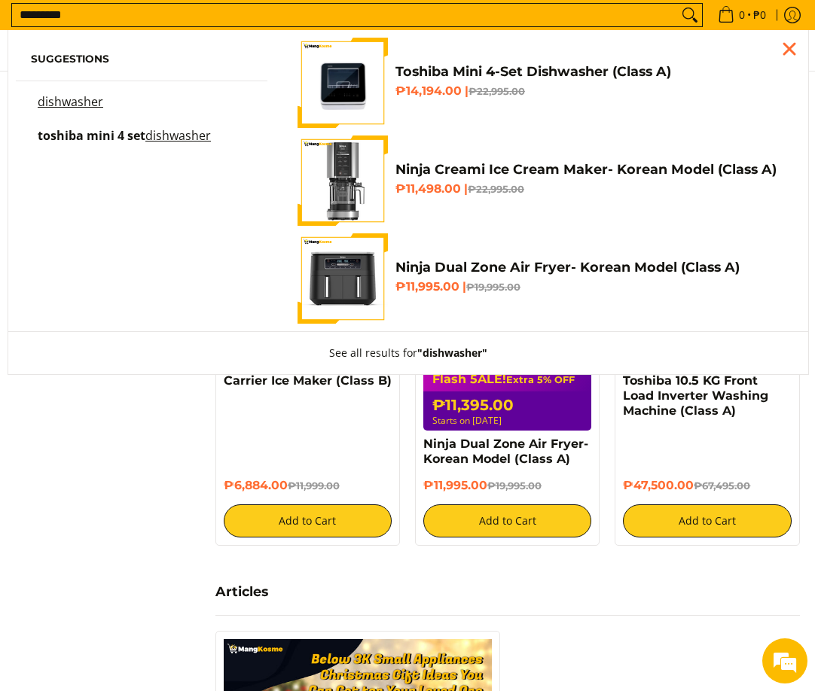
type input "*********"
click at [678, 4] on button "Search" at bounding box center [690, 15] width 24 height 23
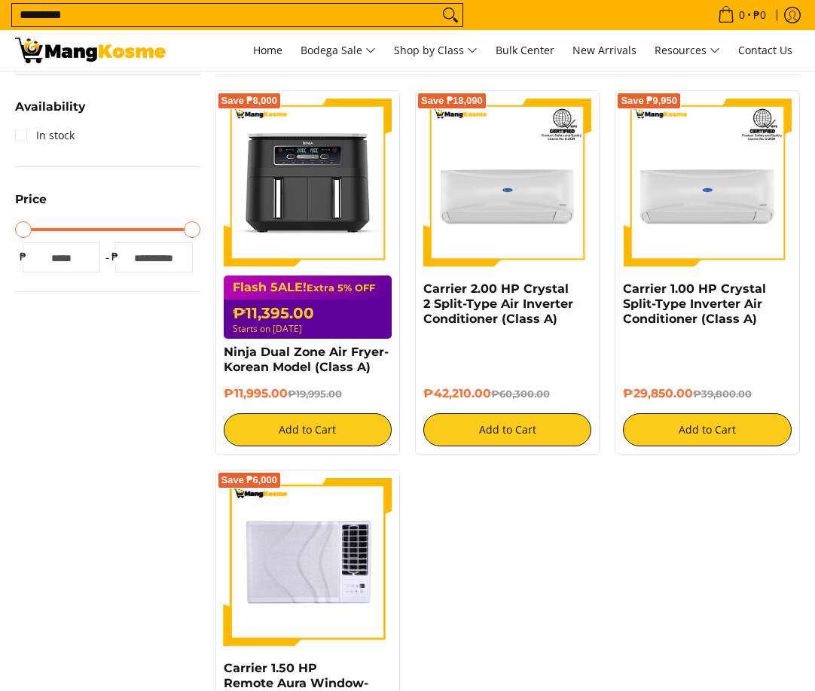
scroll to position [452, 0]
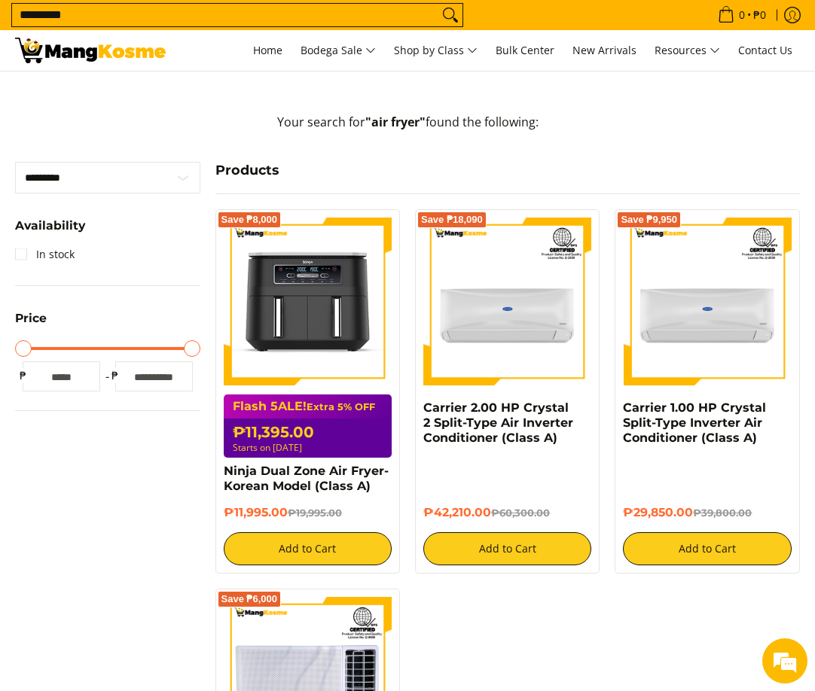
scroll to position [301, 0]
